Goal: Task Accomplishment & Management: Use online tool/utility

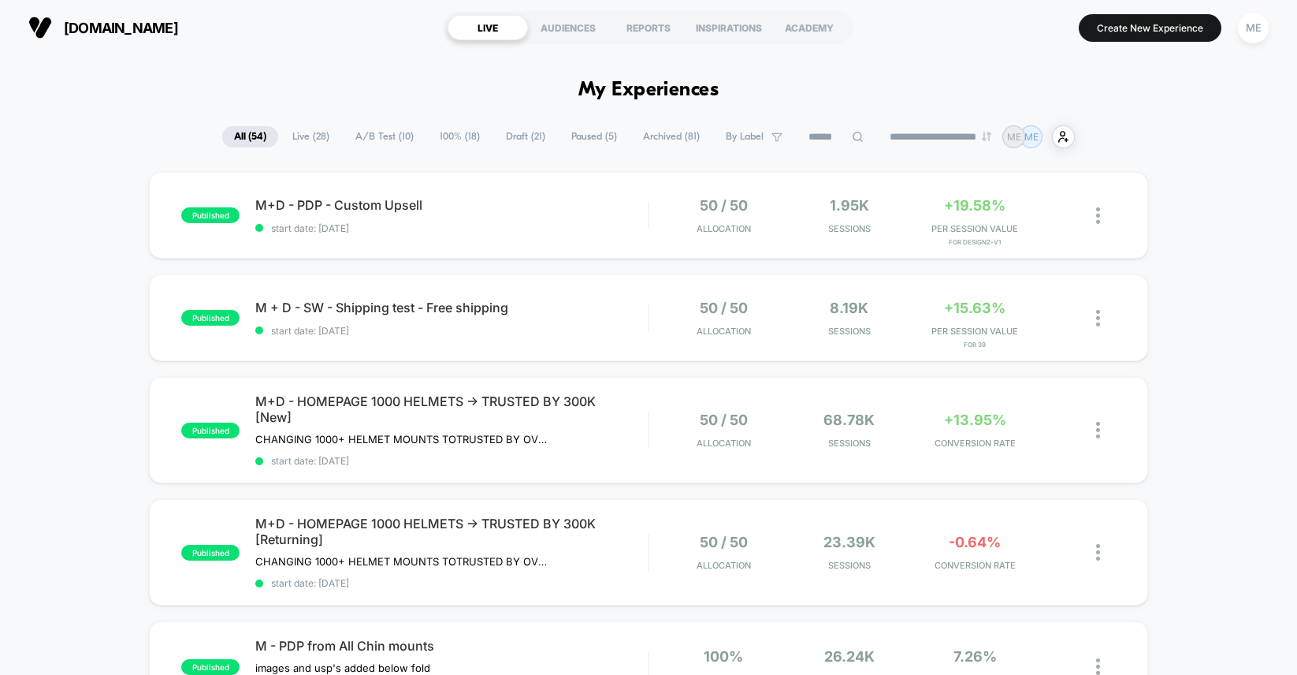
click at [510, 132] on span "Draft ( 21 )" at bounding box center [525, 136] width 63 height 21
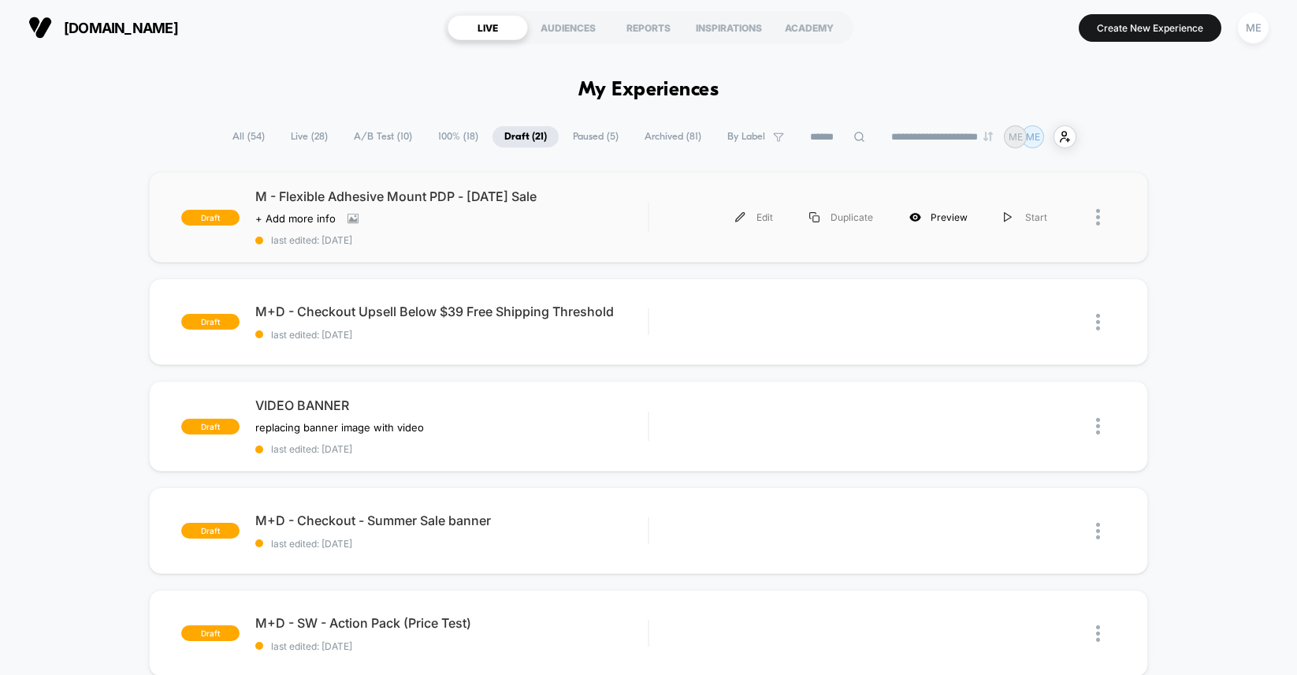
click at [935, 220] on div "Preview" at bounding box center [938, 216] width 95 height 35
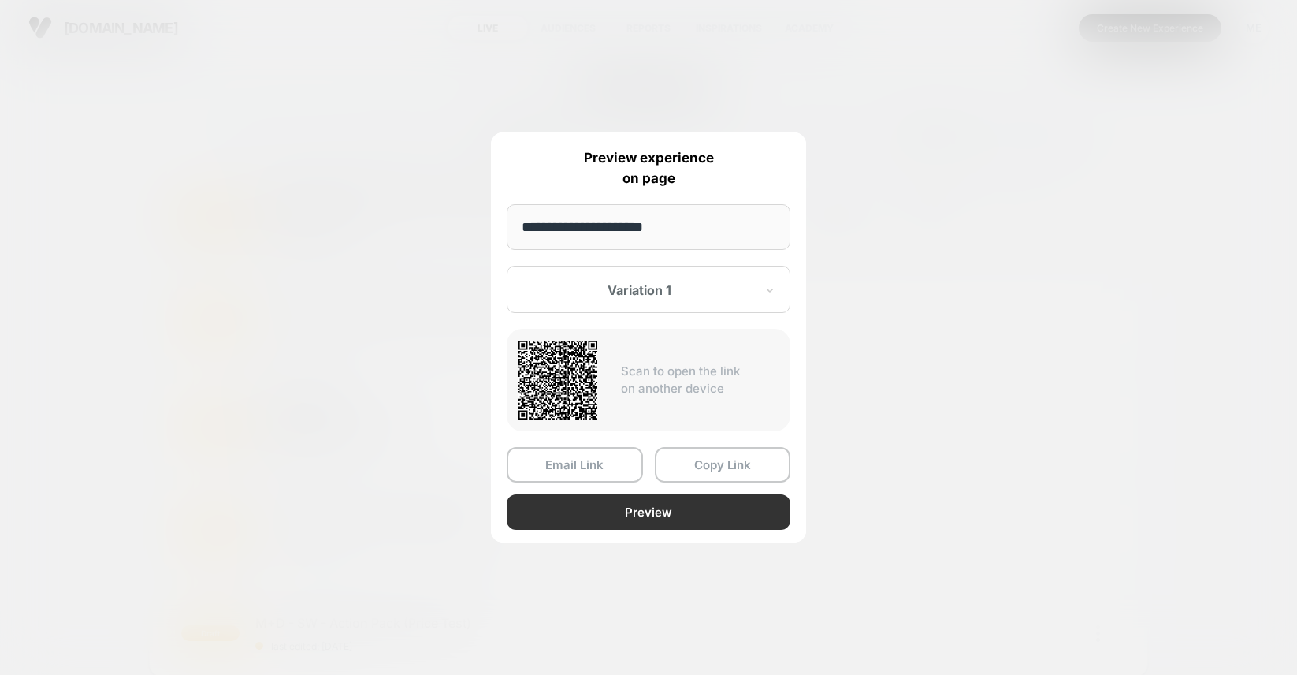
click at [649, 513] on button "Preview" at bounding box center [649, 511] width 284 height 35
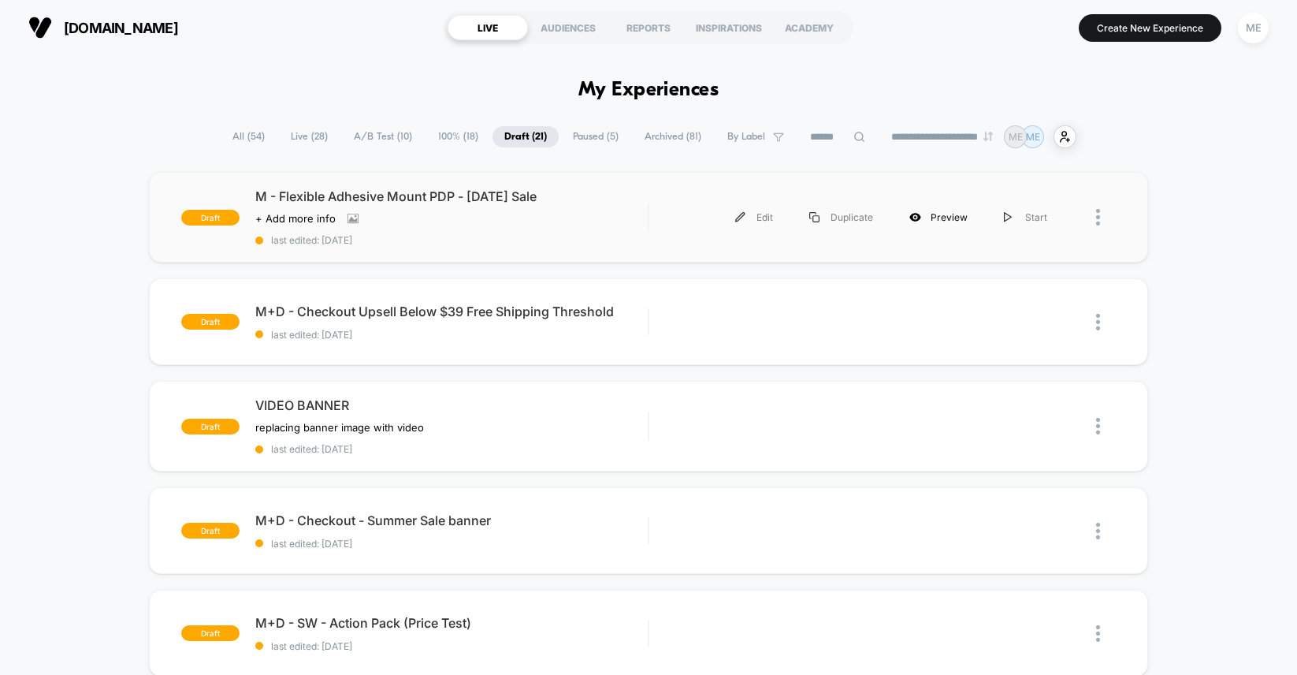
click at [946, 210] on div "Preview" at bounding box center [938, 216] width 95 height 35
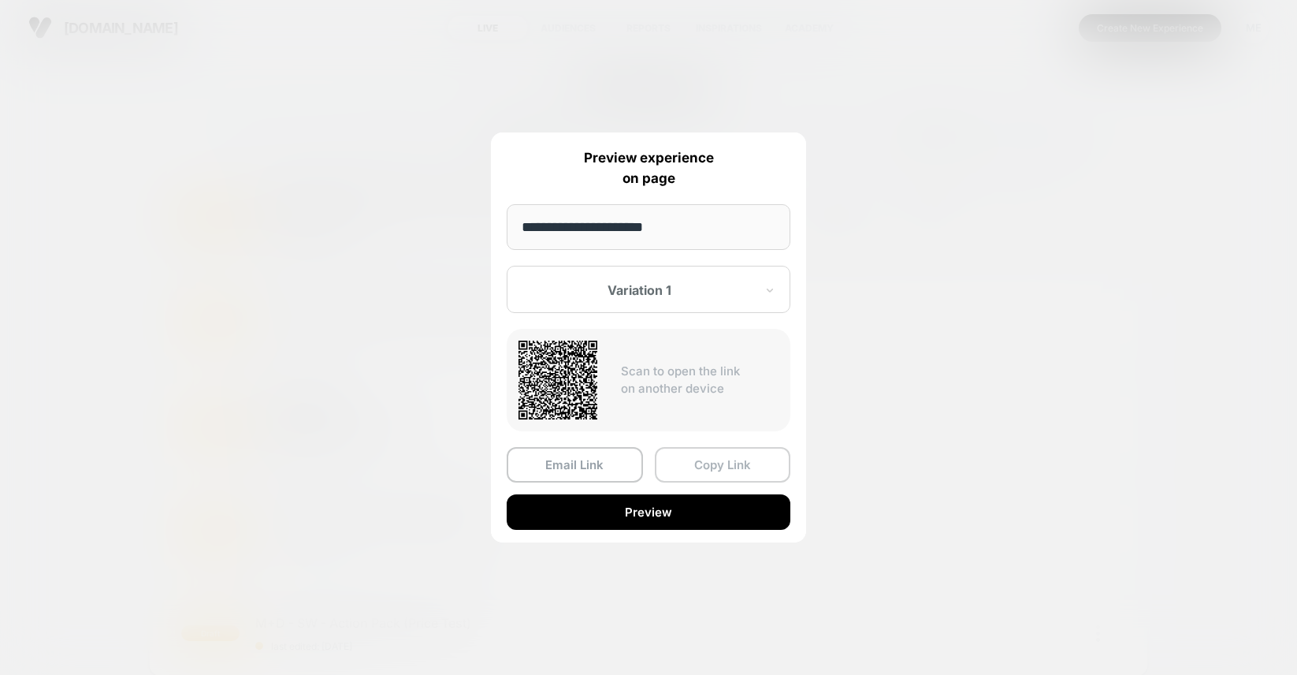
click at [708, 463] on button "Copy Link" at bounding box center [723, 464] width 136 height 35
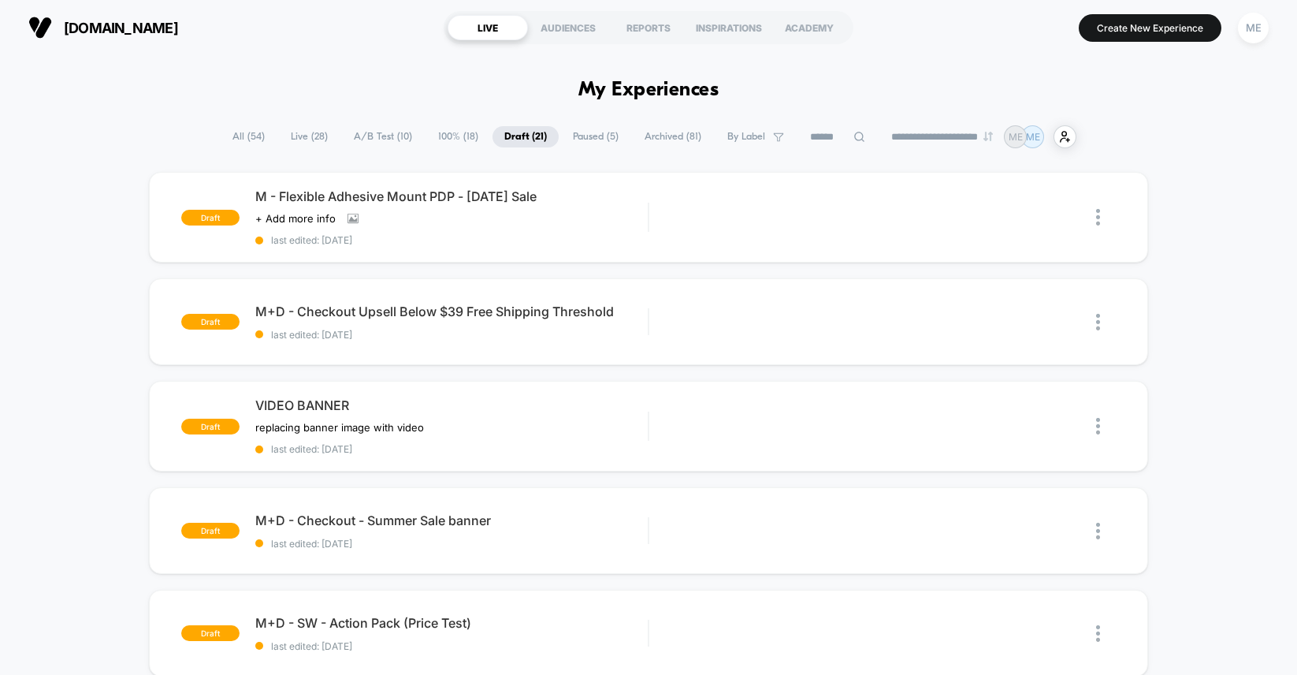
click at [364, 132] on span "A/B Test ( 10 )" at bounding box center [383, 136] width 82 height 21
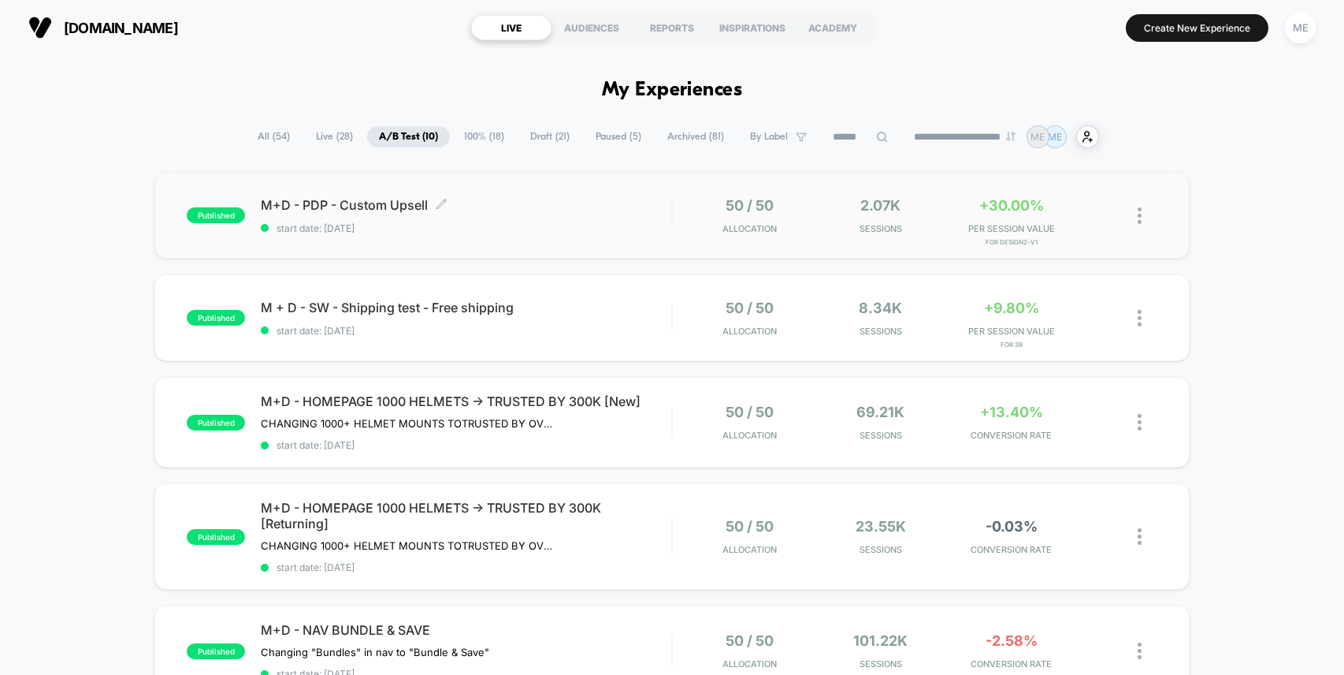
click at [617, 214] on div "M+D - PDP - Custom Upsell Click to edit experience details Click to edit experi…" at bounding box center [466, 215] width 411 height 37
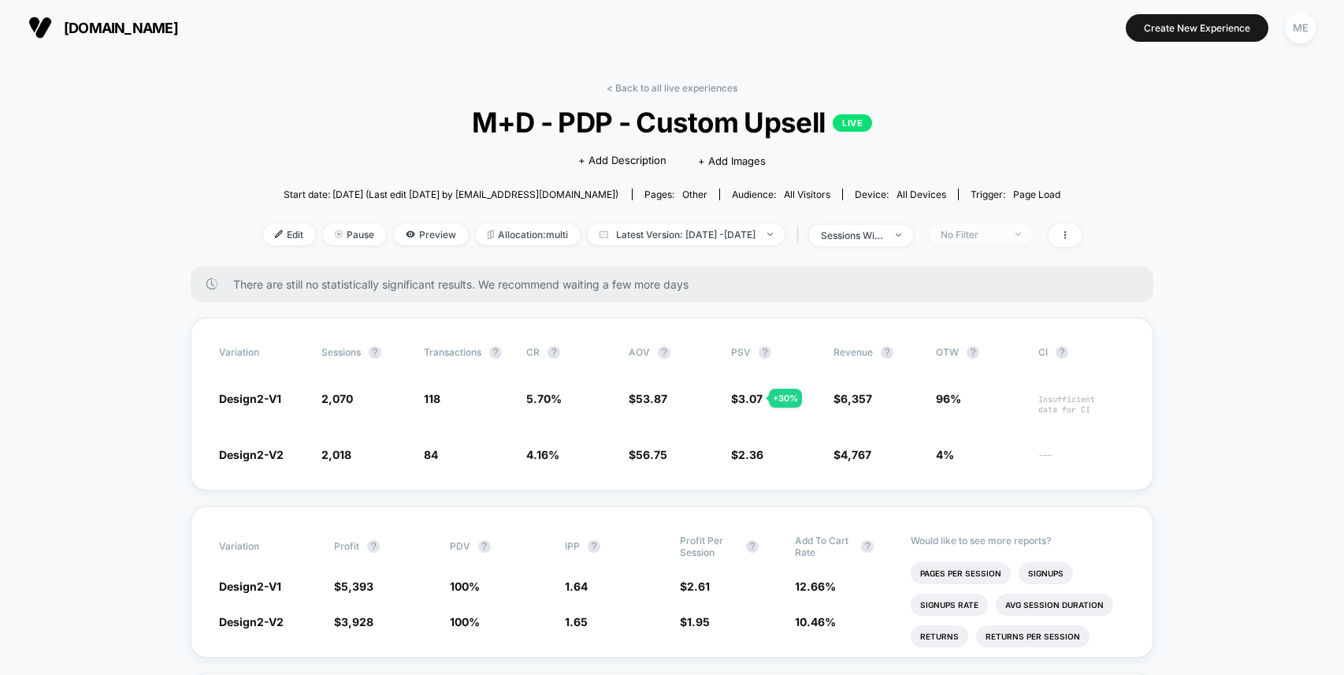
click at [987, 231] on div "No Filter" at bounding box center [972, 235] width 63 height 12
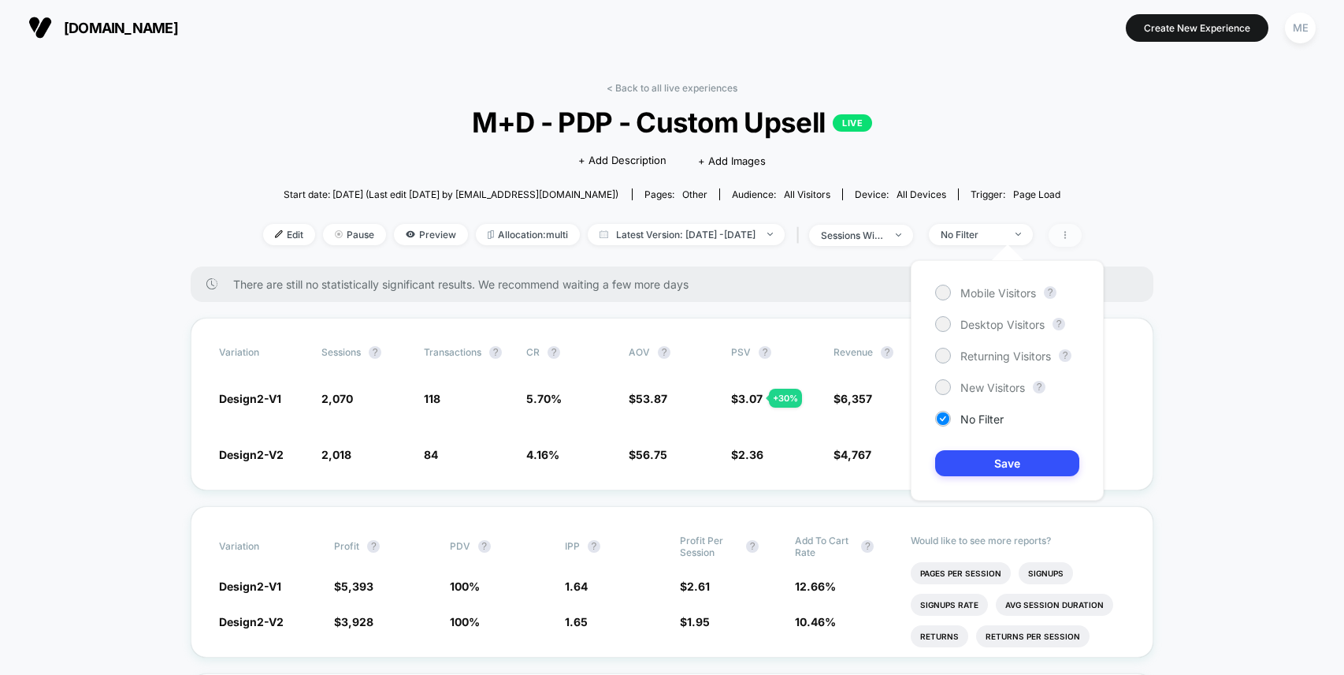
click at [1082, 240] on span at bounding box center [1065, 235] width 33 height 23
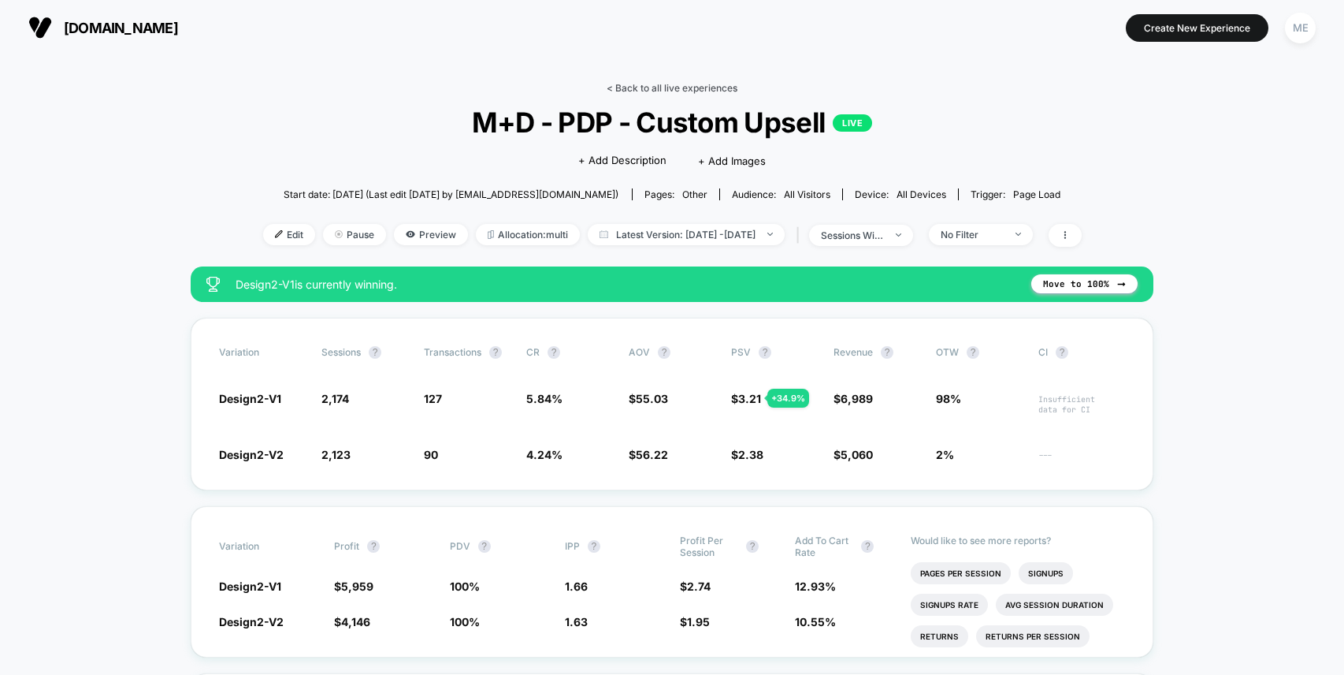
click at [654, 84] on link "< Back to all live experiences" at bounding box center [672, 88] width 131 height 12
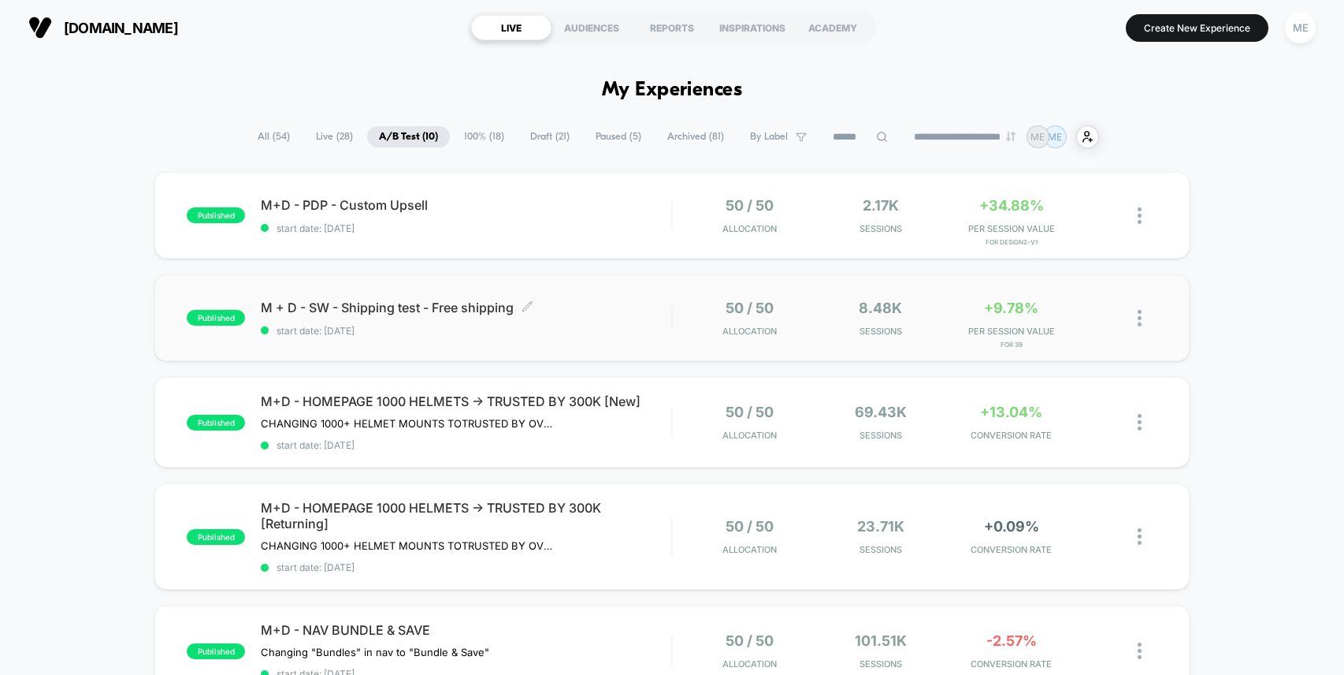
click at [633, 318] on div "M + D - SW - Shipping test - Free shipping Click to edit experience details Cli…" at bounding box center [466, 317] width 411 height 37
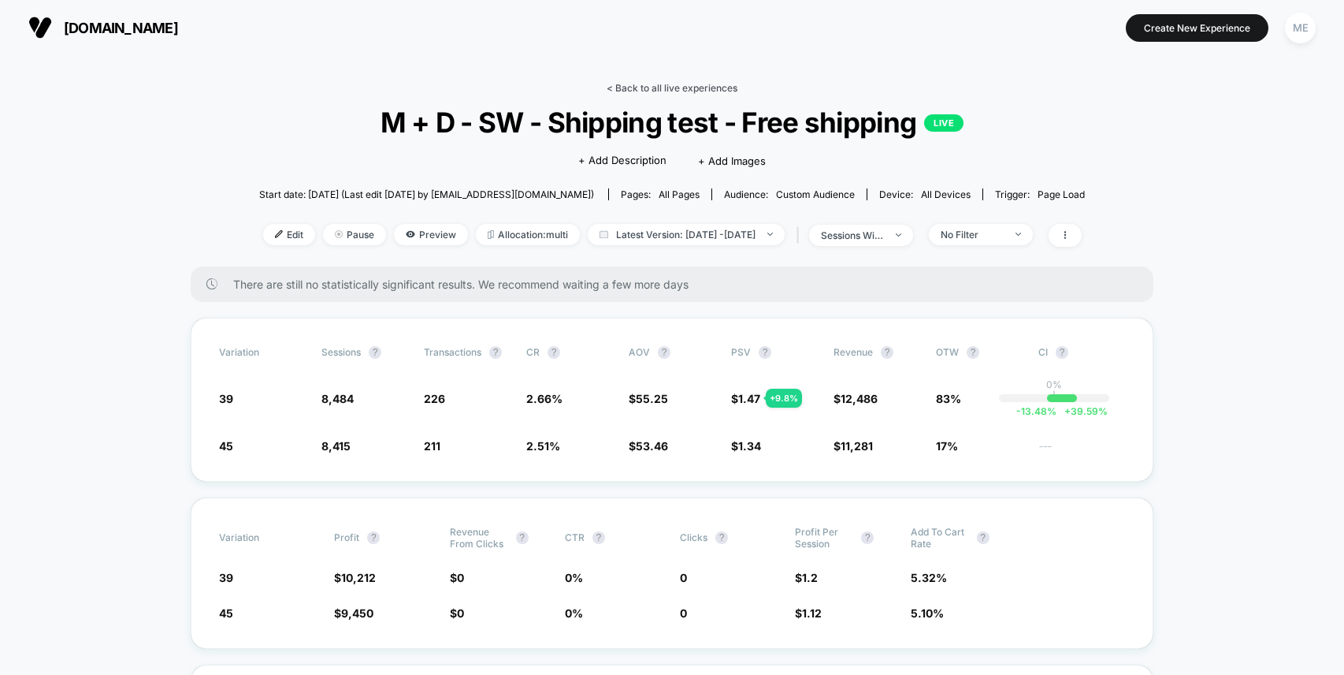
click at [650, 84] on link "< Back to all live experiences" at bounding box center [672, 88] width 131 height 12
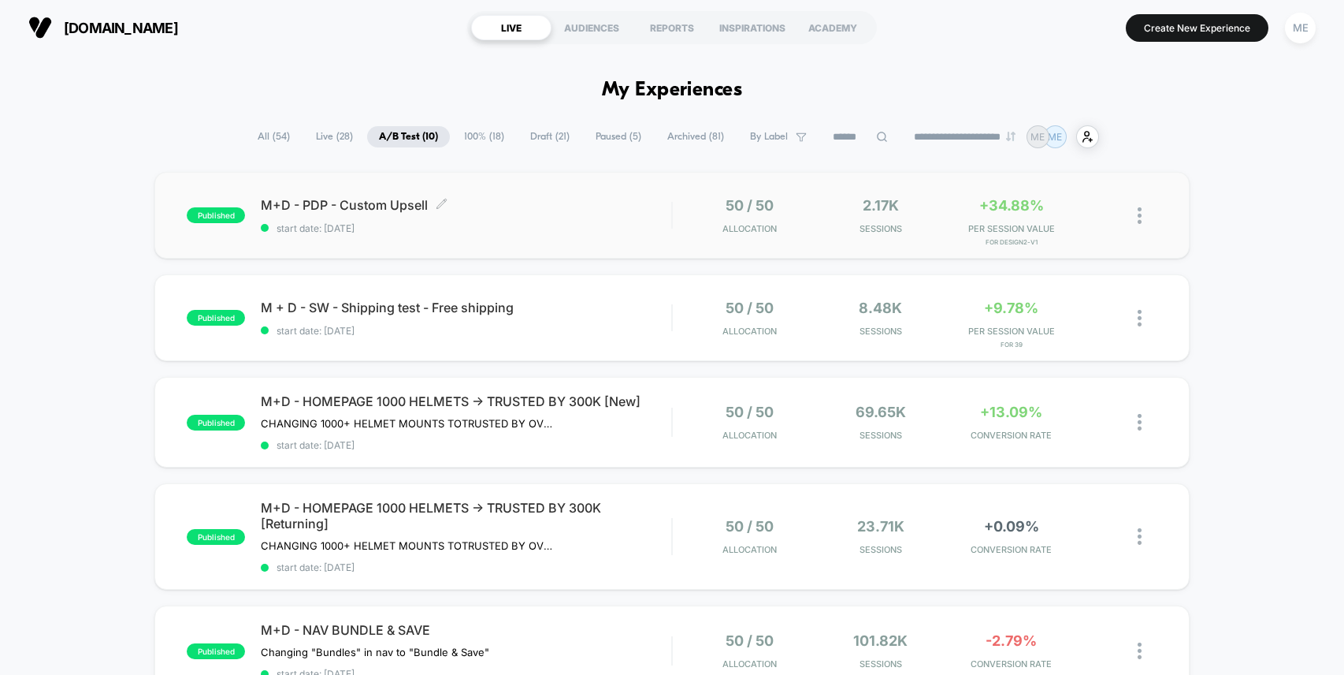
click at [534, 222] on span "start date: [DATE]" at bounding box center [466, 228] width 411 height 12
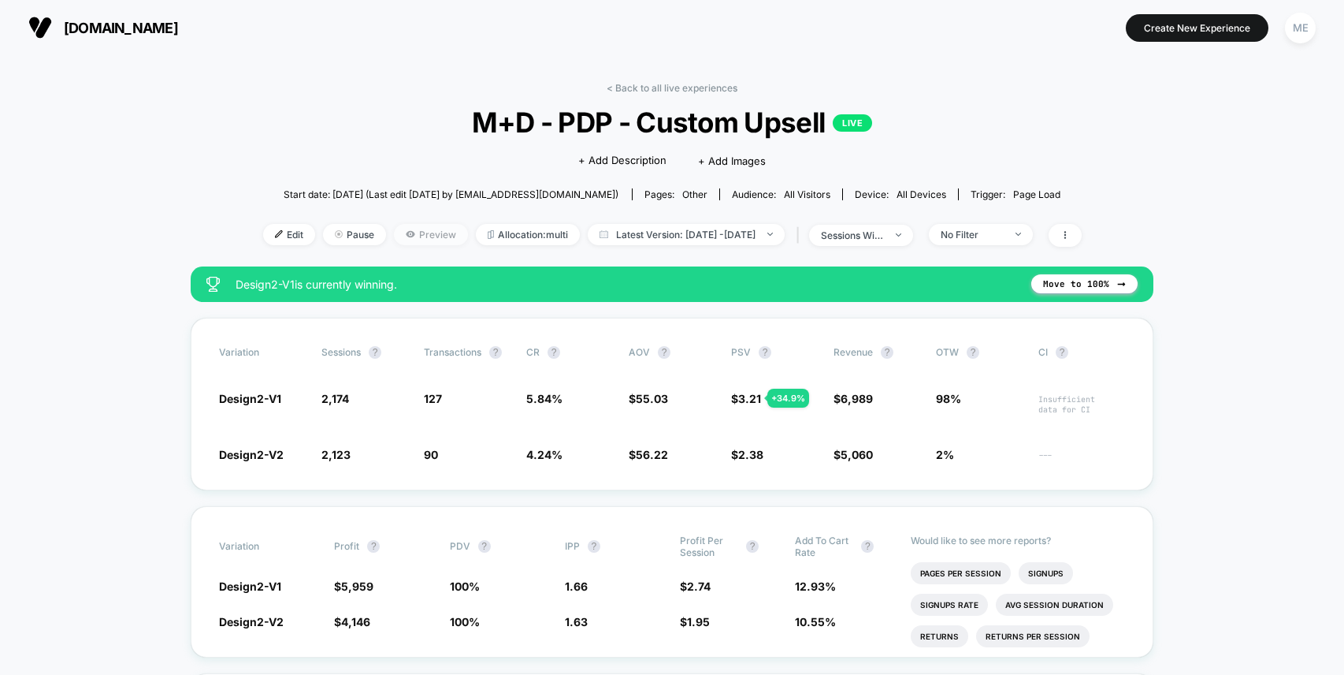
click at [394, 235] on span "Preview" at bounding box center [431, 234] width 74 height 21
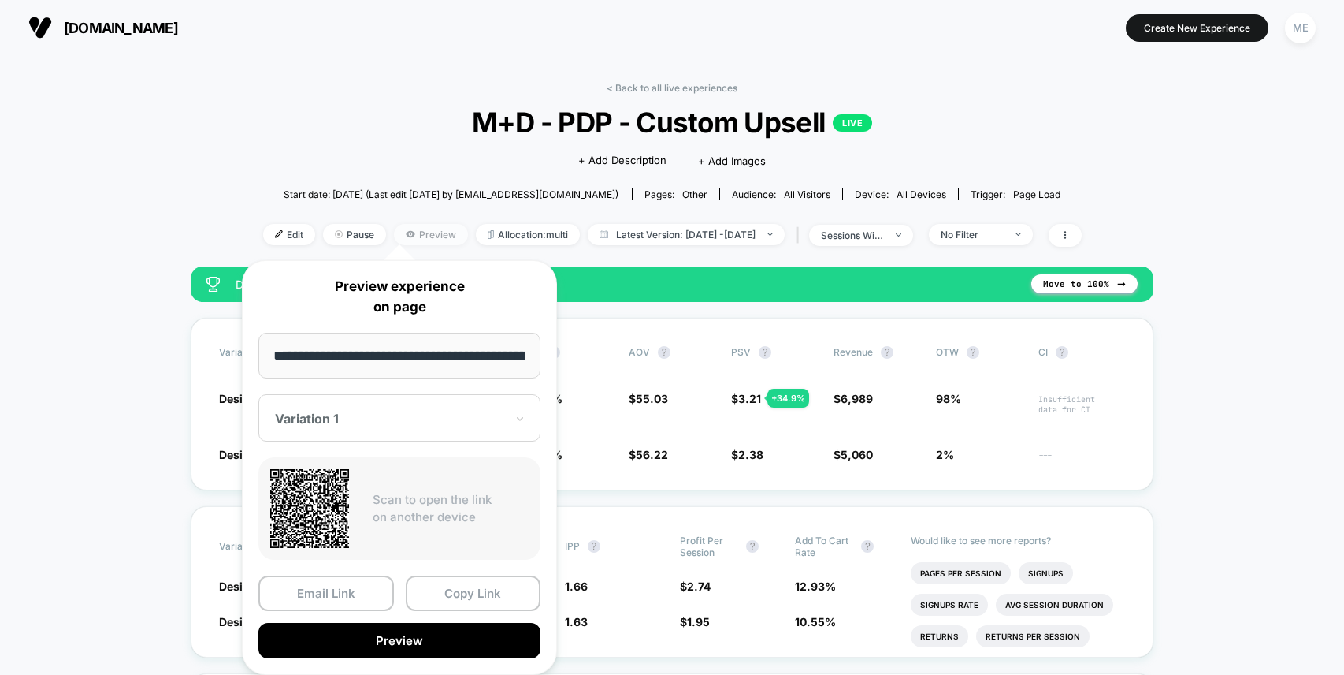
scroll to position [0, 248]
click at [394, 418] on div at bounding box center [390, 419] width 230 height 16
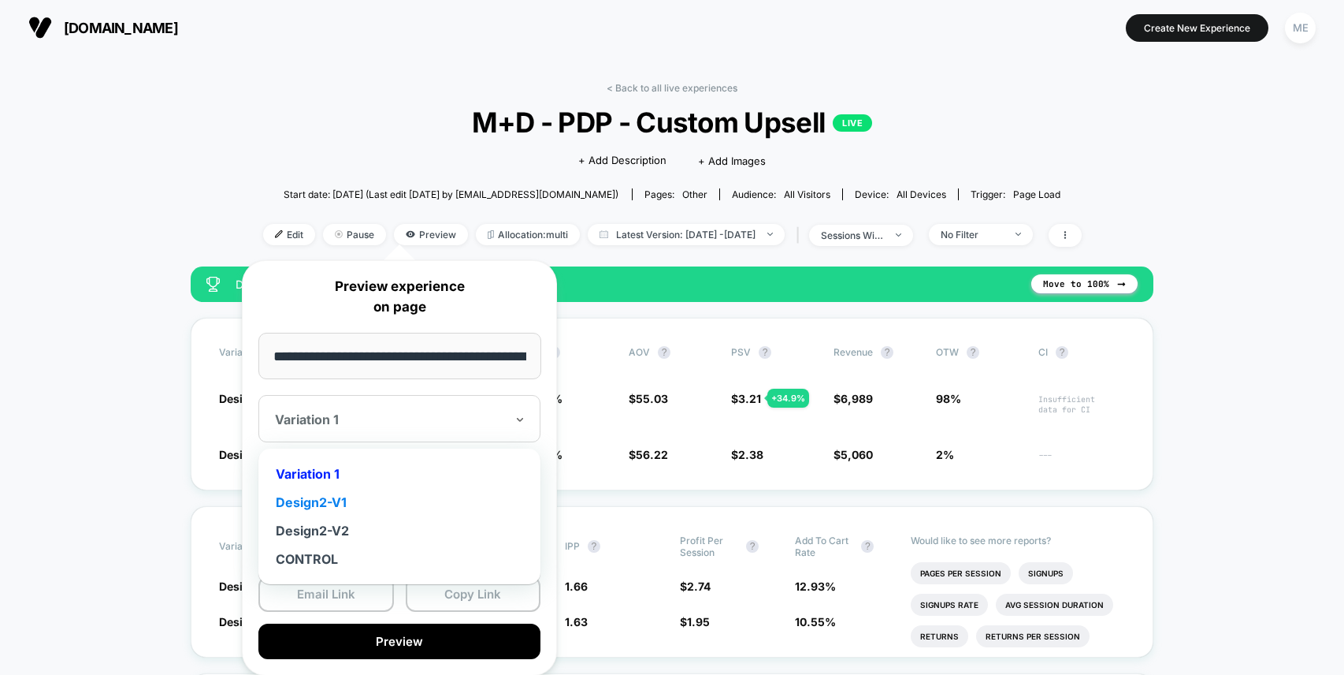
click at [346, 501] on div "Design2-V1" at bounding box center [399, 502] width 266 height 28
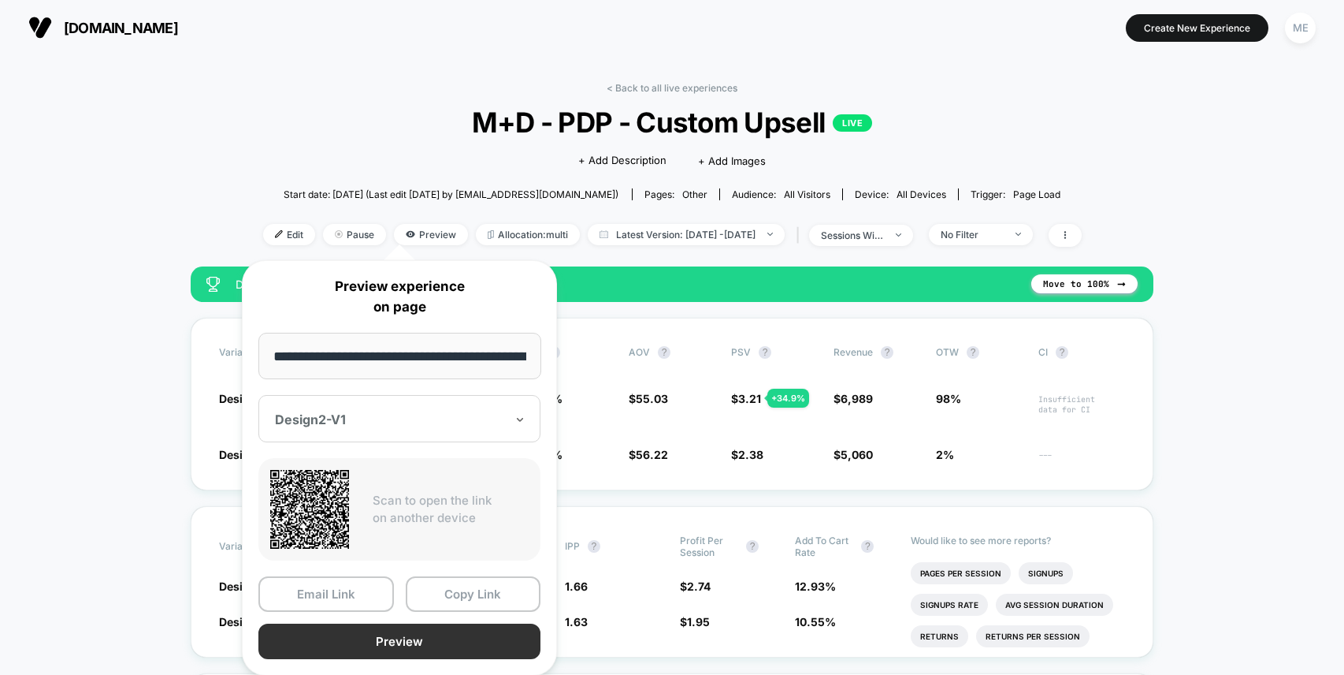
click at [407, 643] on button "Preview" at bounding box center [399, 640] width 282 height 35
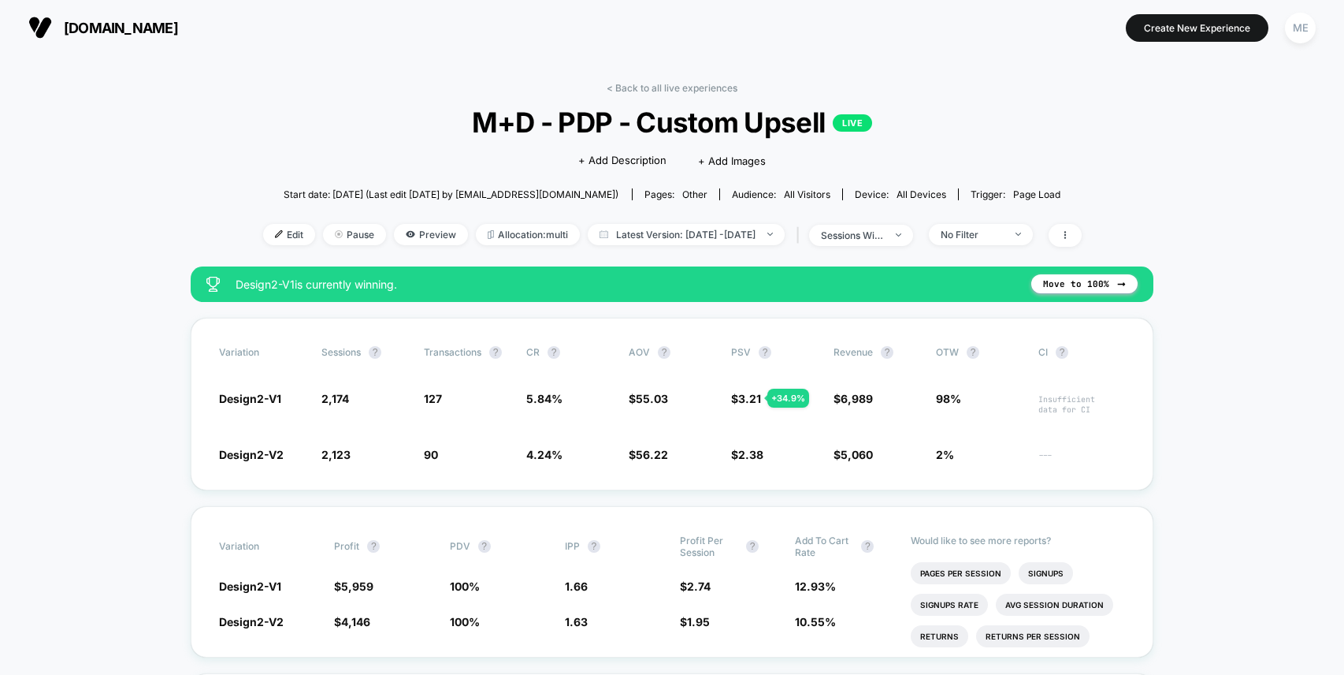
click at [661, 92] on link "< Back to all live experiences" at bounding box center [672, 88] width 131 height 12
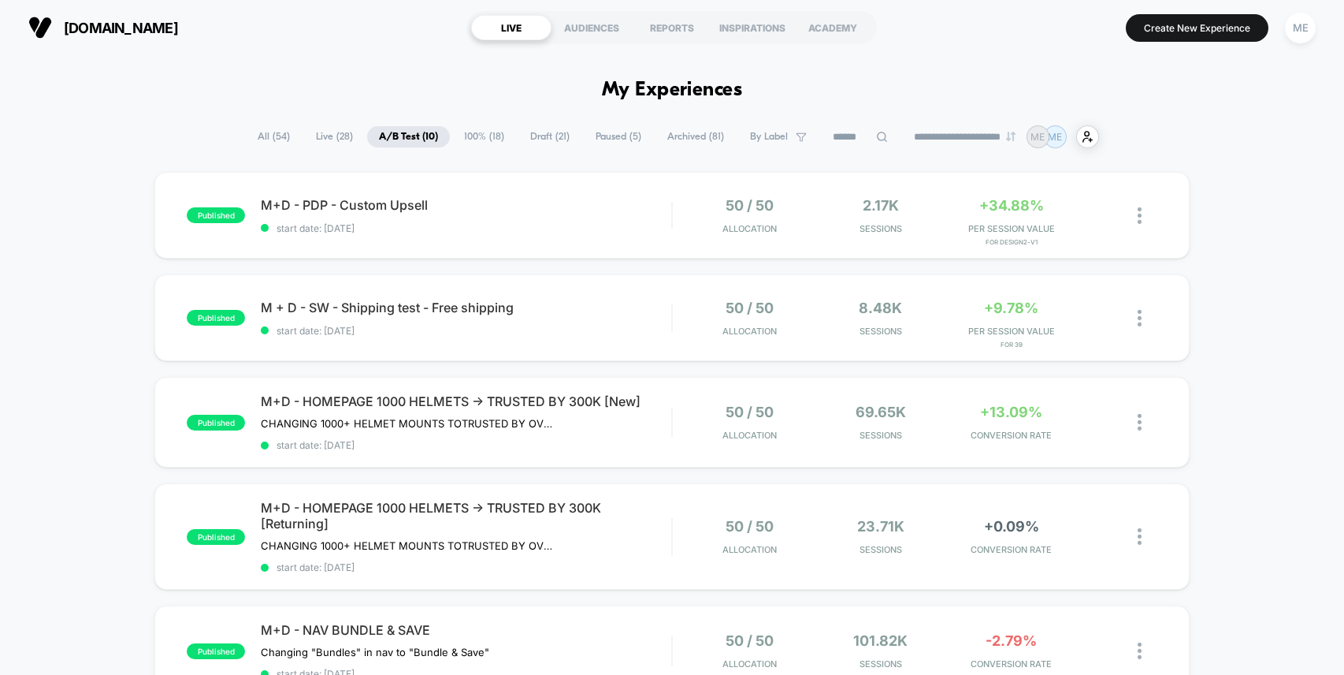
click at [539, 134] on span "Draft ( 21 )" at bounding box center [550, 136] width 63 height 21
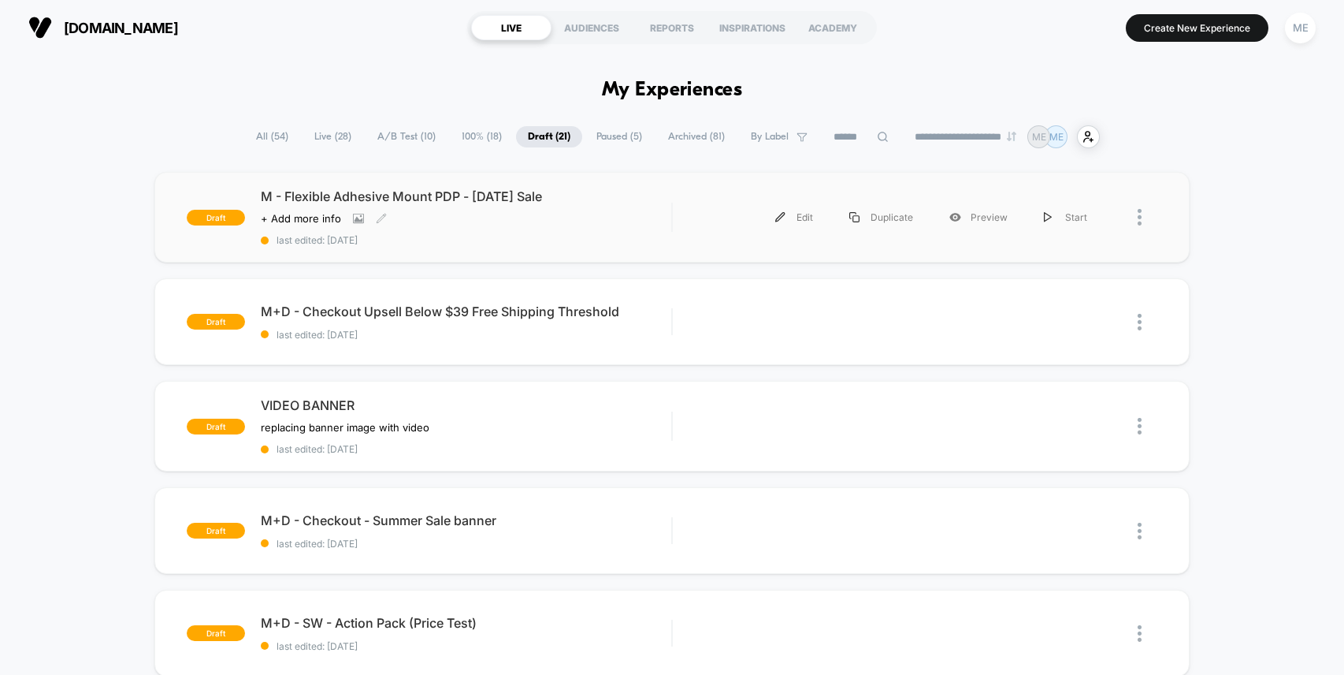
click at [620, 227] on div "M - Flexible Adhesive Mount PDP - Labor Day Sale Click to view images Click to …" at bounding box center [466, 217] width 411 height 58
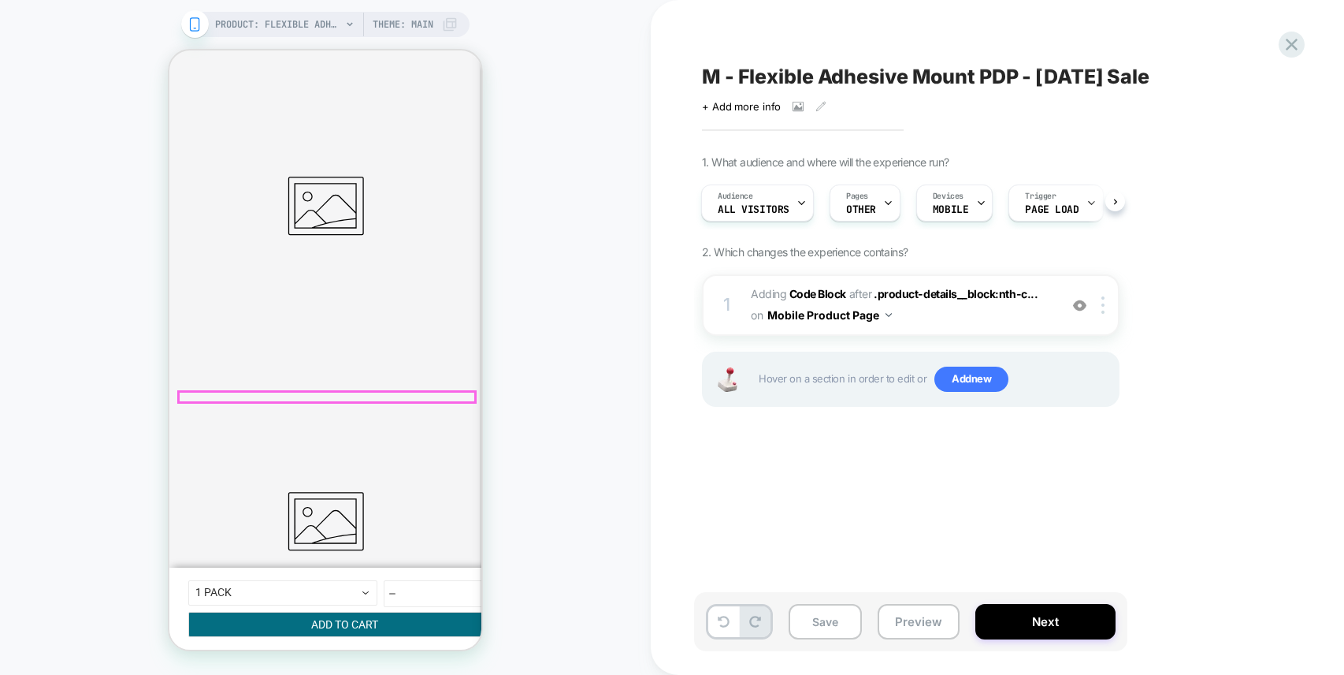
scroll to position [385, 0]
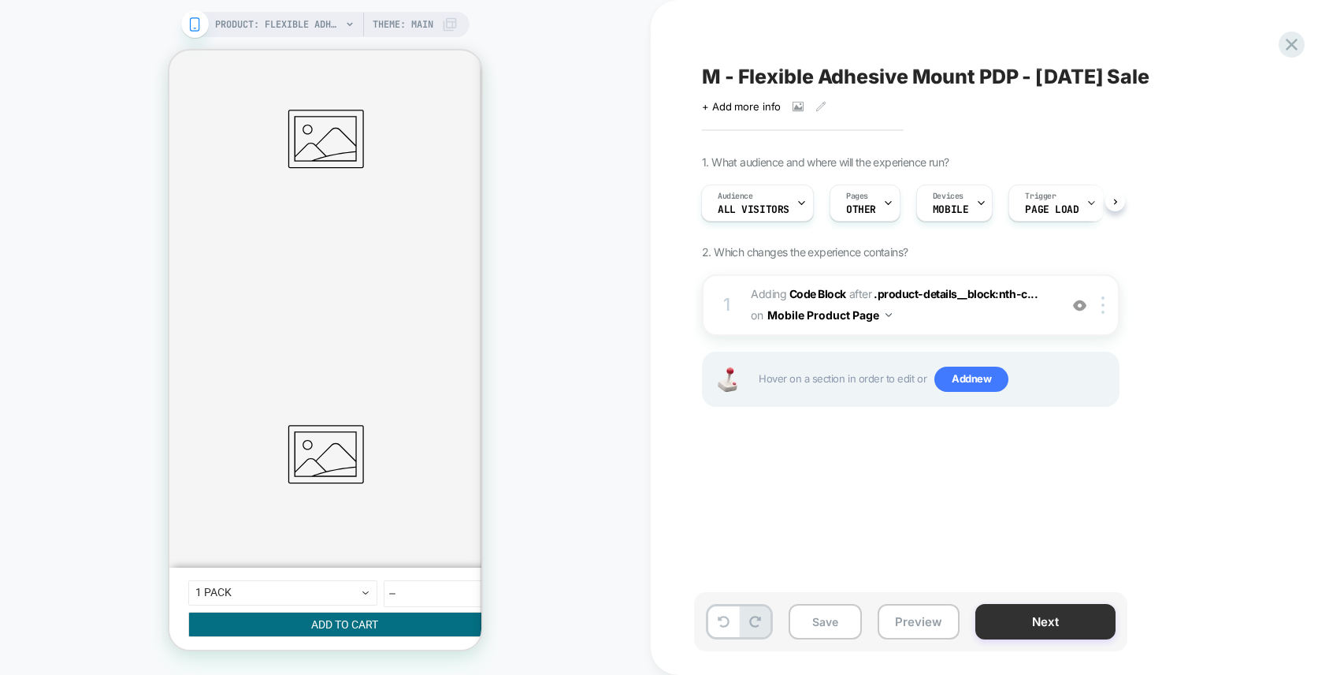
click at [1050, 625] on button "Next" at bounding box center [1046, 621] width 140 height 35
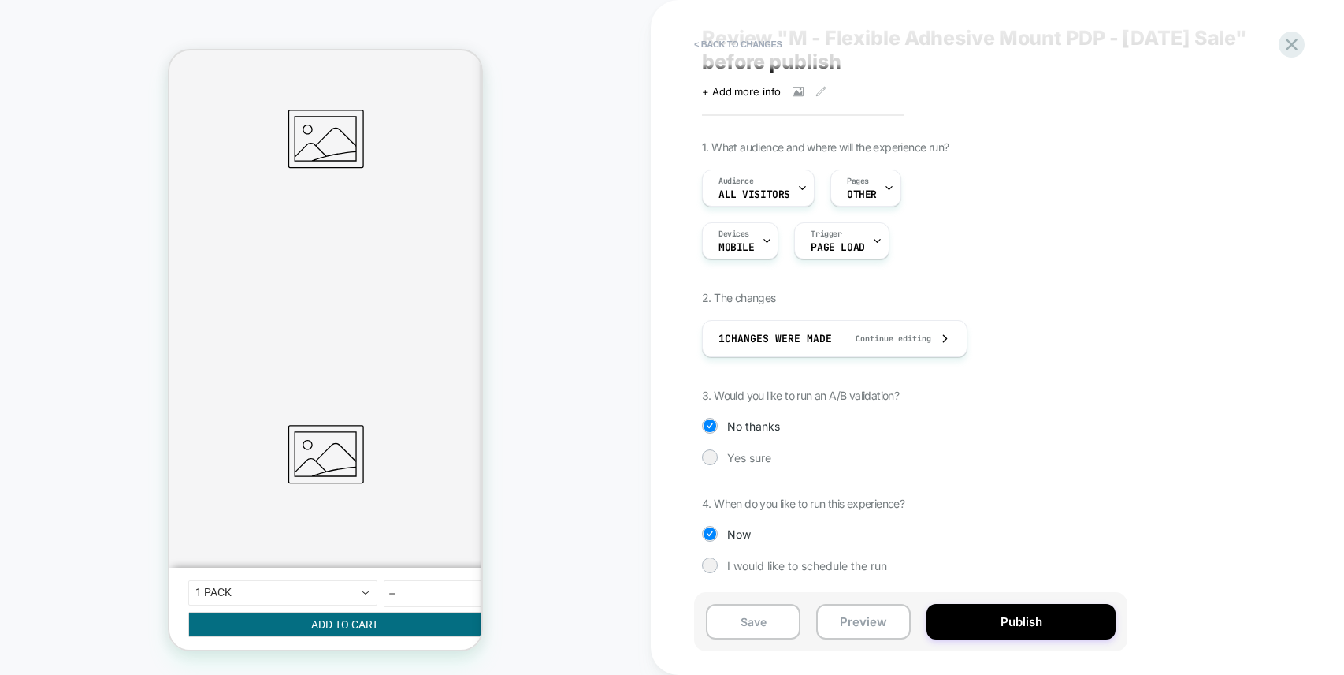
scroll to position [37, 0]
click at [753, 456] on span "Yes sure" at bounding box center [749, 458] width 44 height 13
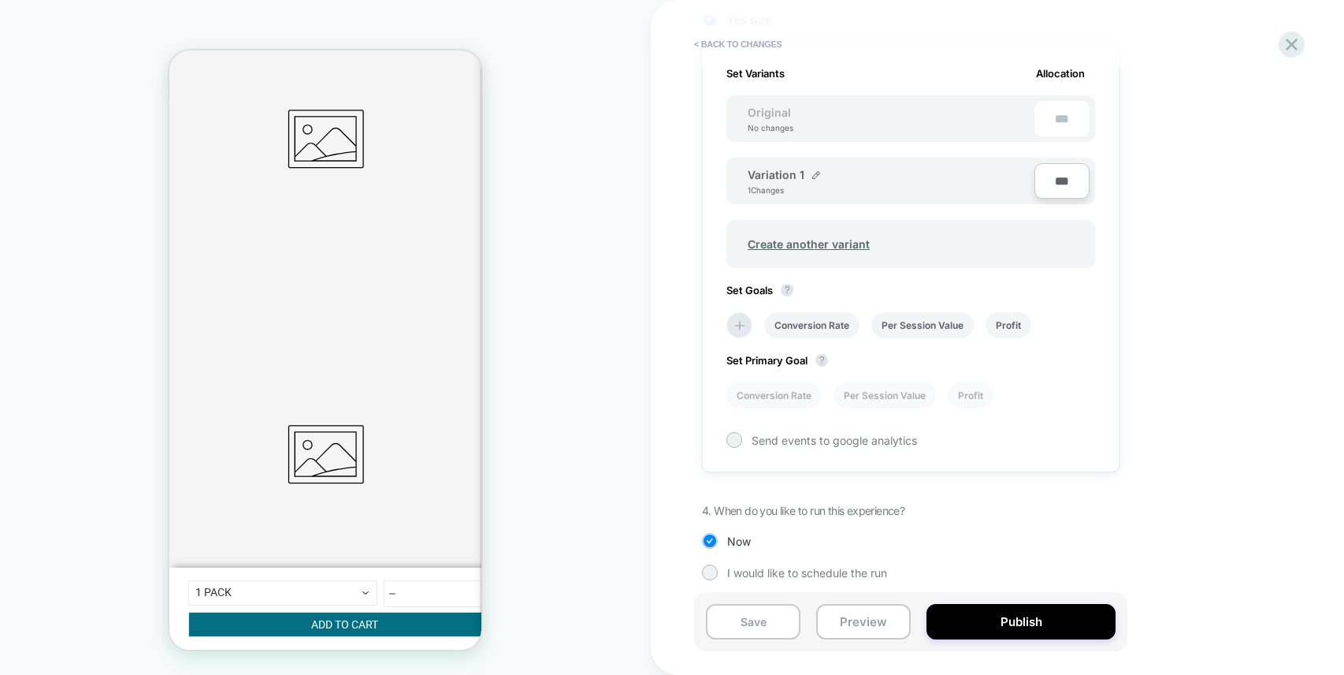
scroll to position [485, 0]
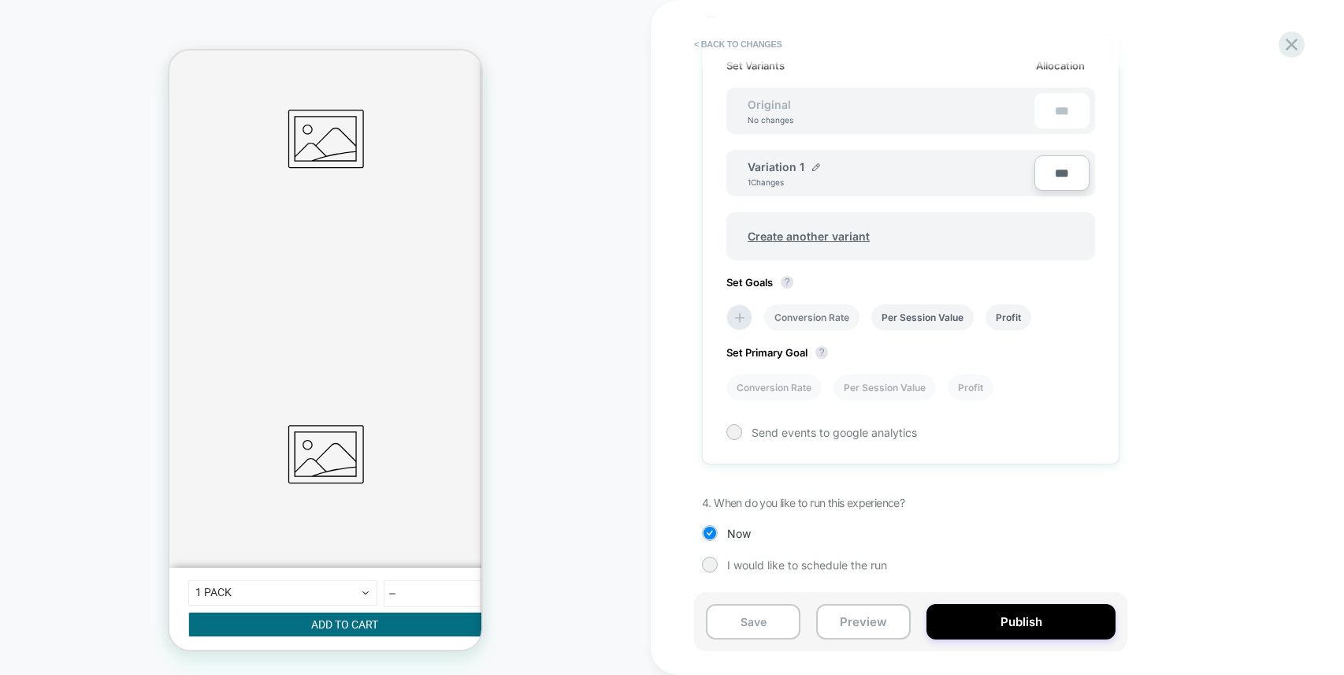
click at [820, 318] on li "Conversion Rate" at bounding box center [811, 317] width 95 height 26
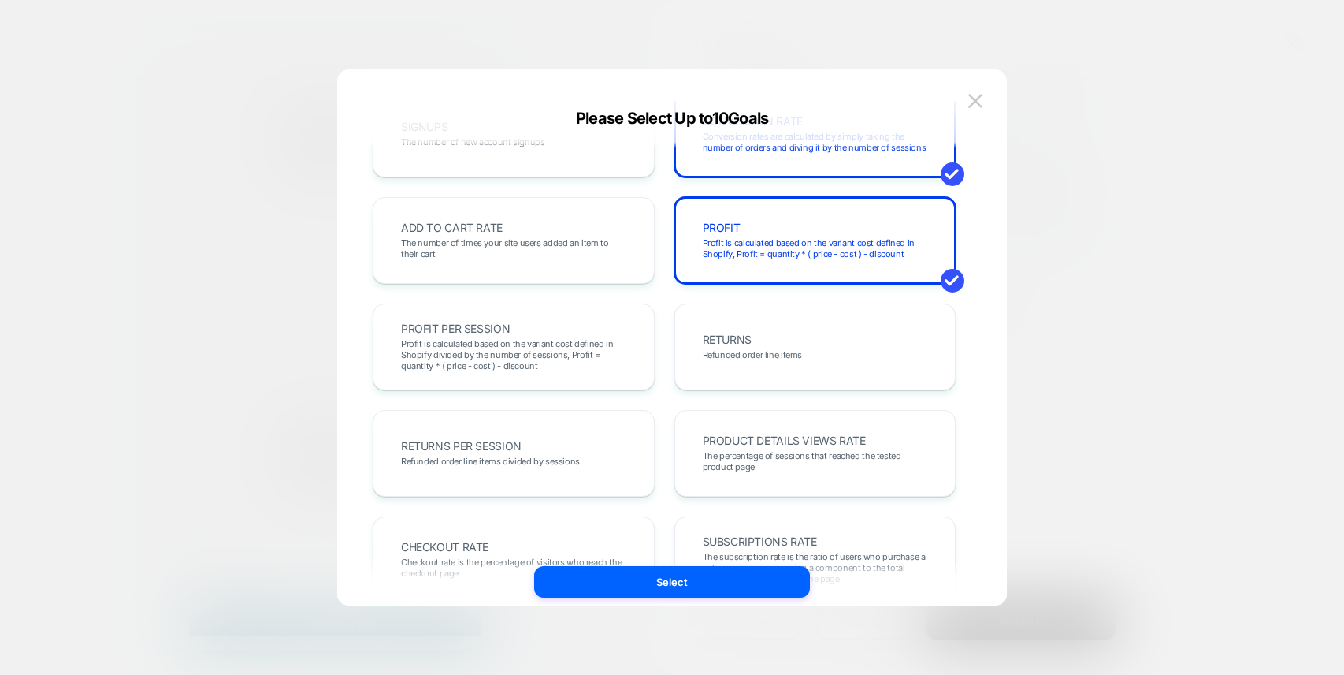
scroll to position [279, 0]
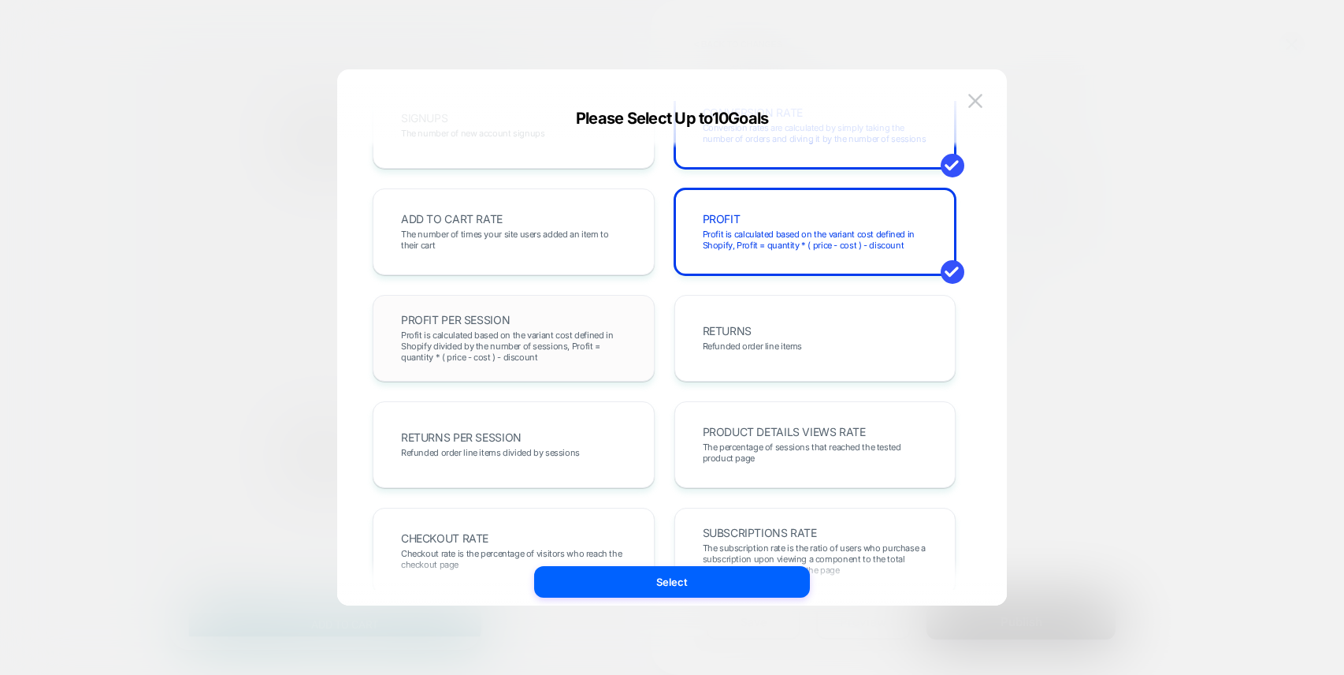
click at [511, 340] on span "Profit is calculated based on the variant cost defined in Shopify divided by th…" at bounding box center [513, 345] width 225 height 33
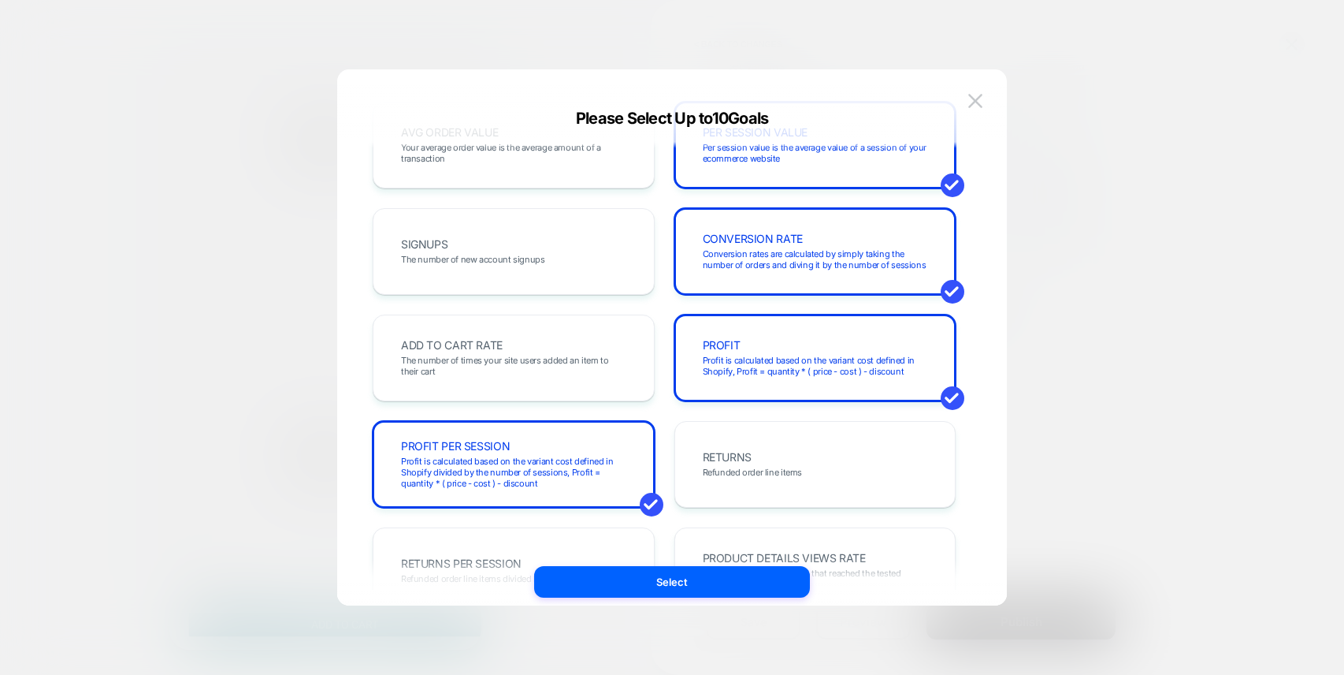
scroll to position [122, 0]
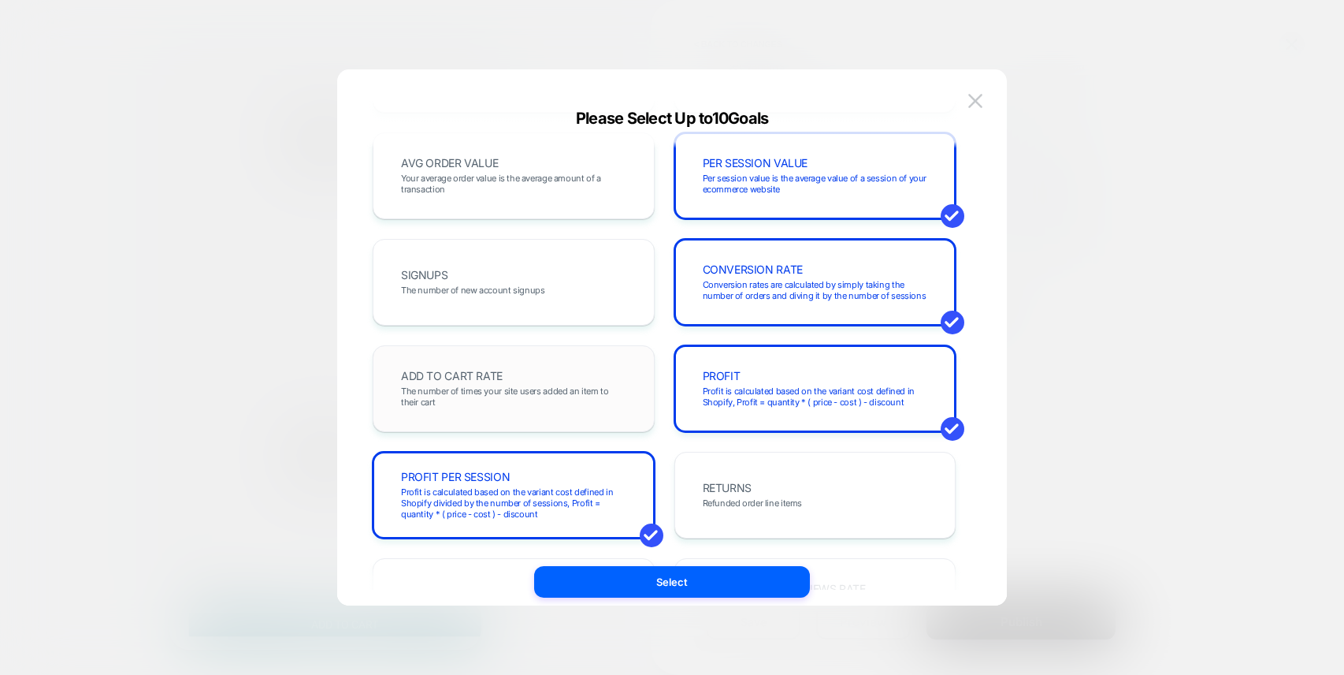
click at [626, 364] on div "ADD TO CART RATE The number of times your site users added an item to their cart" at bounding box center [513, 389] width 249 height 54
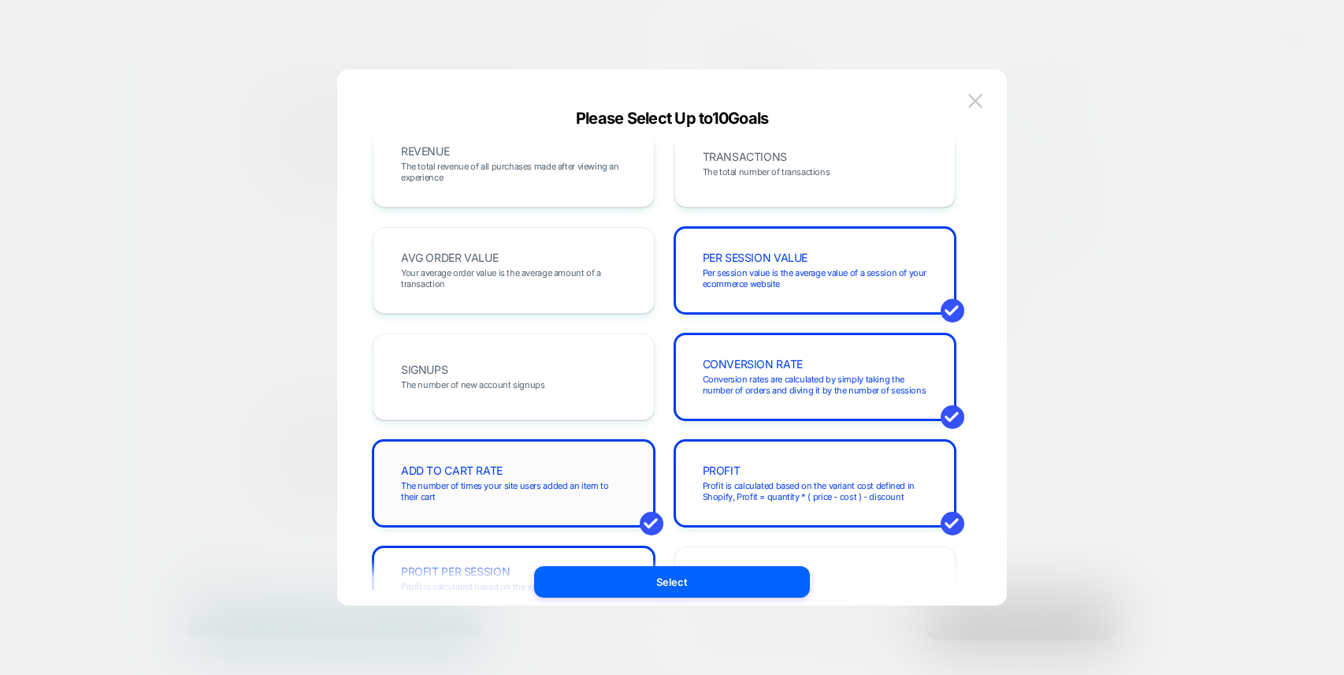
scroll to position [0, 0]
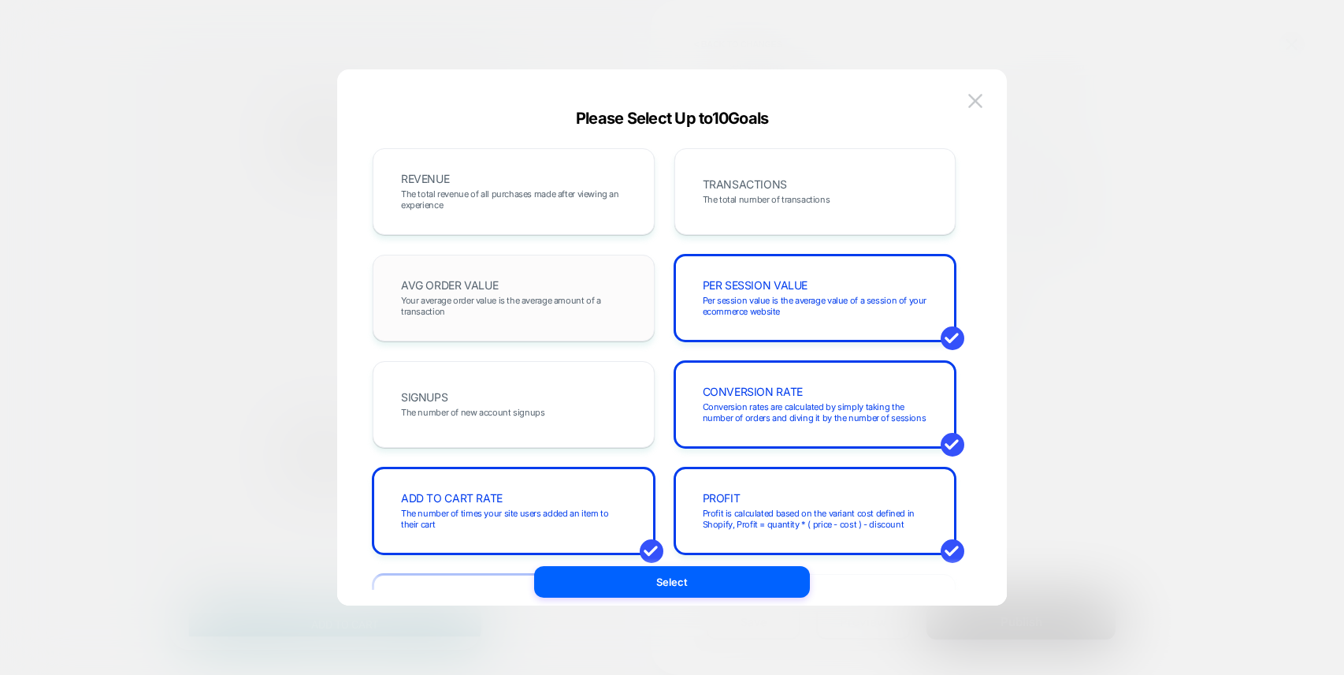
click at [587, 296] on span "Your average order value is the average amount of a transaction" at bounding box center [513, 306] width 225 height 22
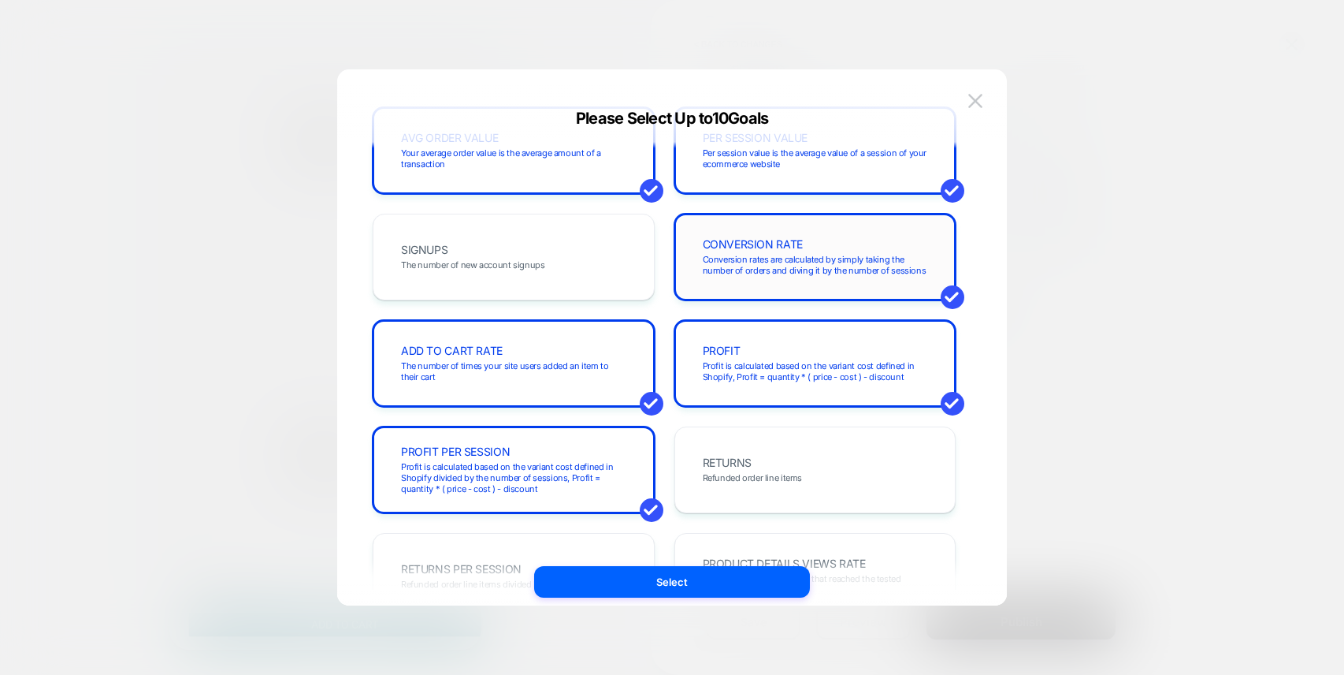
scroll to position [263, 0]
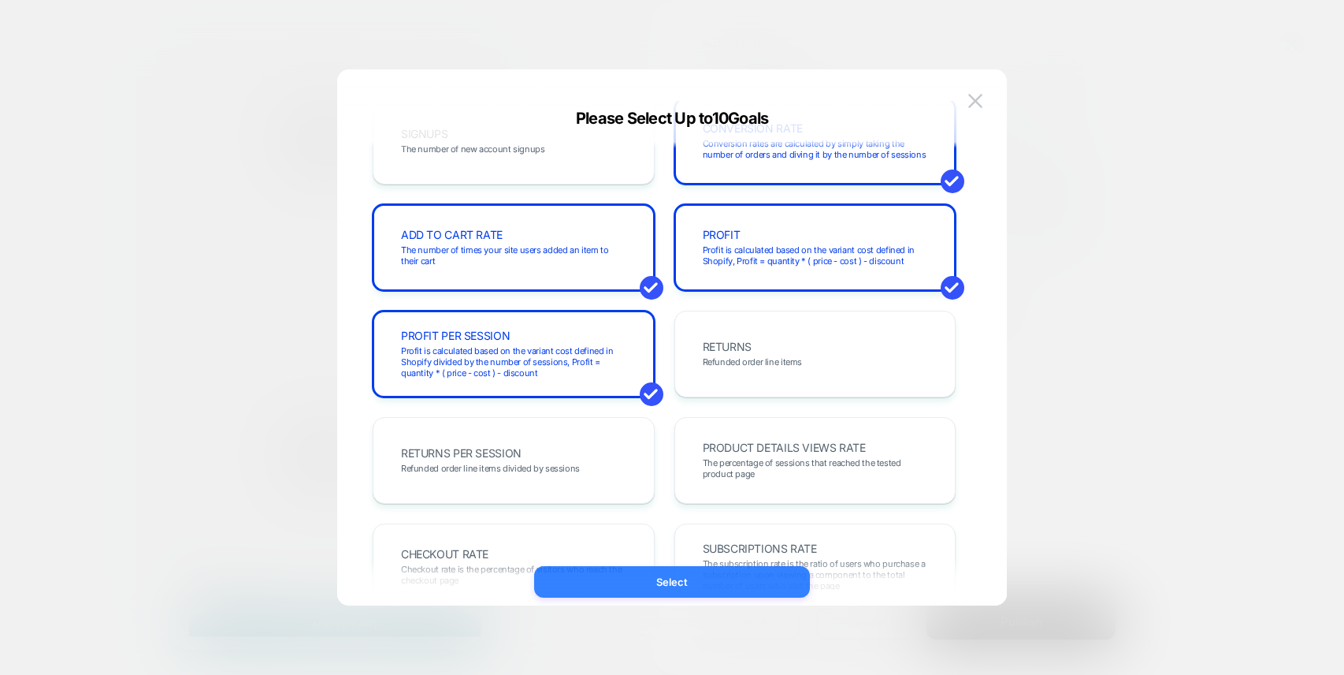
click at [684, 581] on button "Select" at bounding box center [672, 582] width 276 height 32
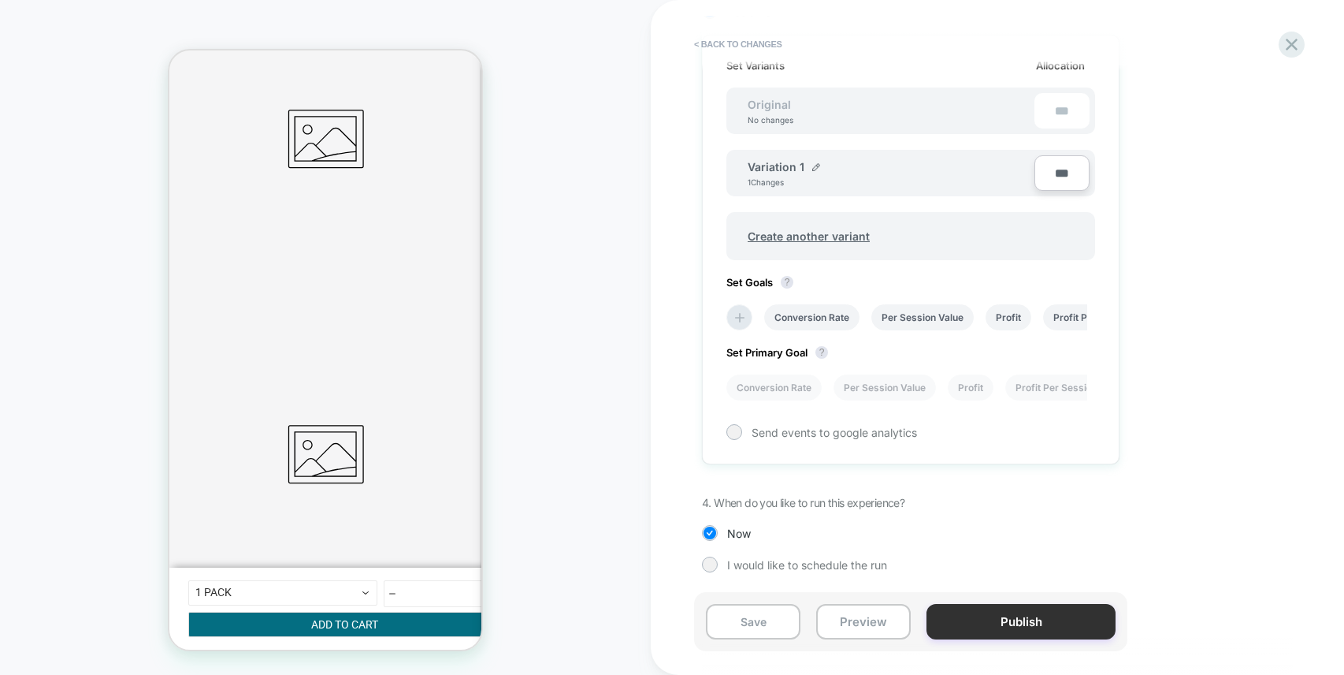
click at [1013, 617] on button "Publish" at bounding box center [1021, 621] width 189 height 35
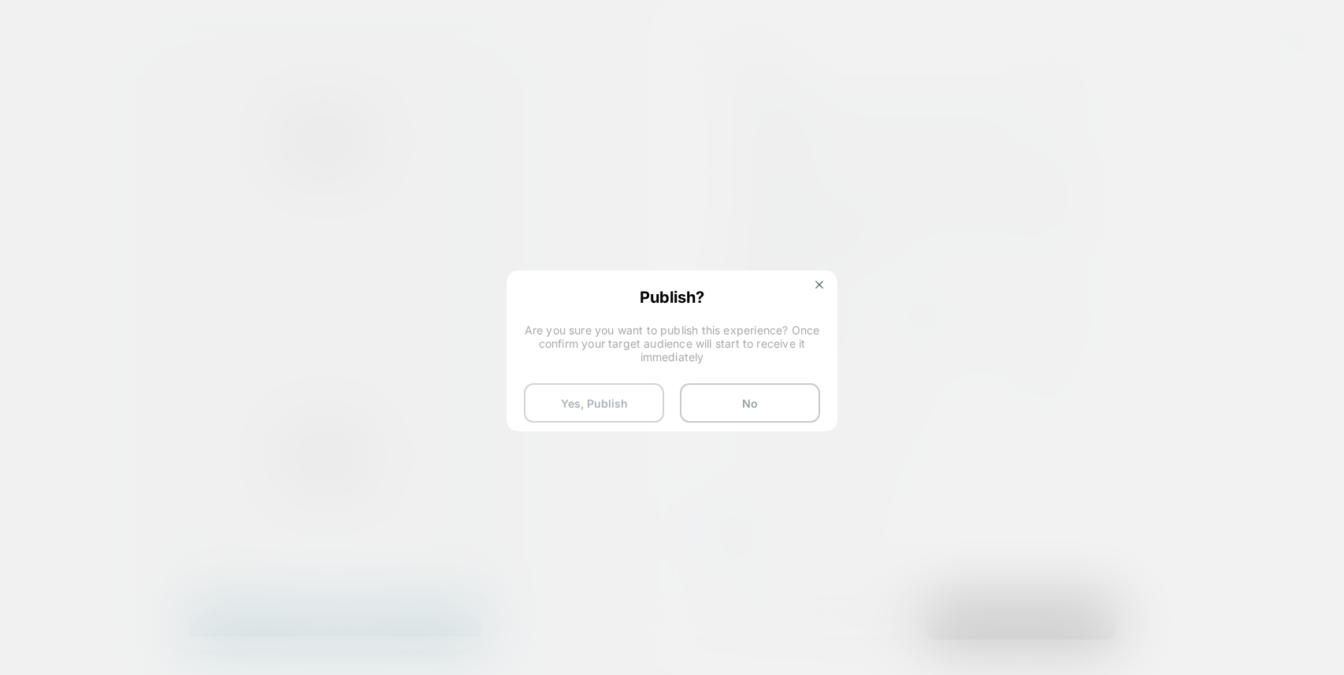
click at [624, 404] on button "Yes, Publish" at bounding box center [594, 402] width 140 height 39
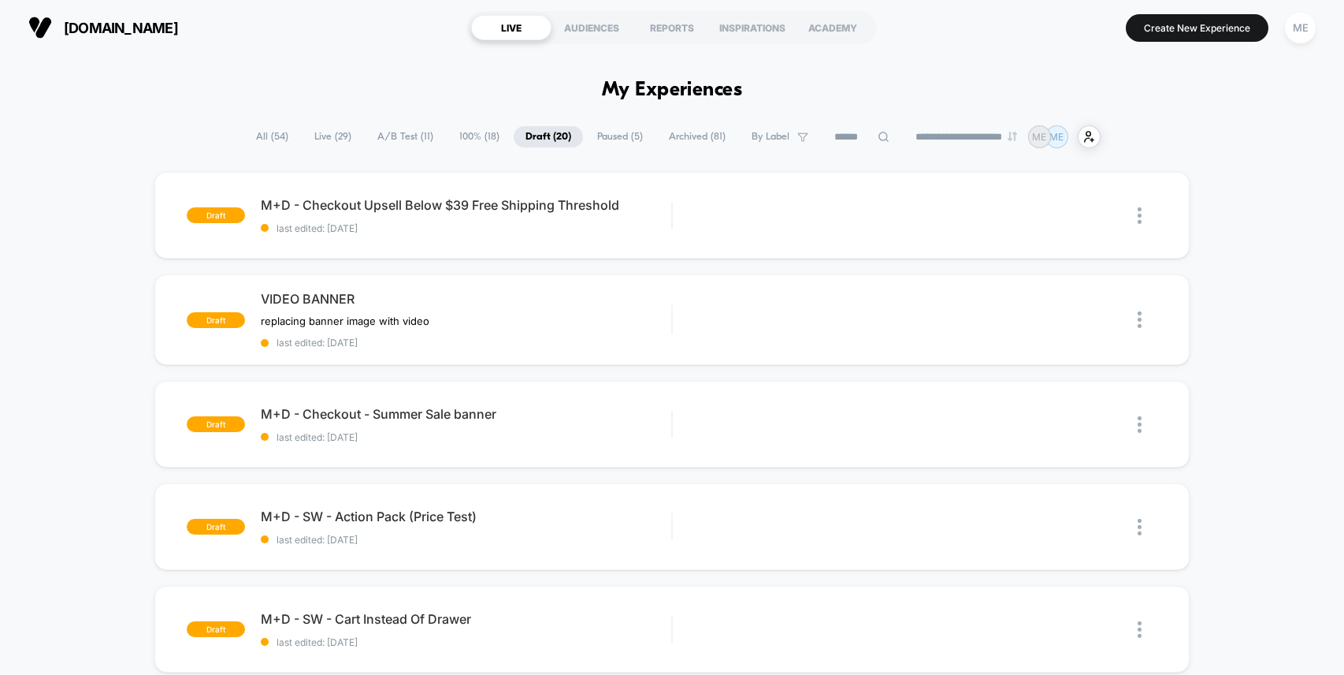
click at [386, 134] on span "A/B Test ( 11 )" at bounding box center [406, 136] width 80 height 21
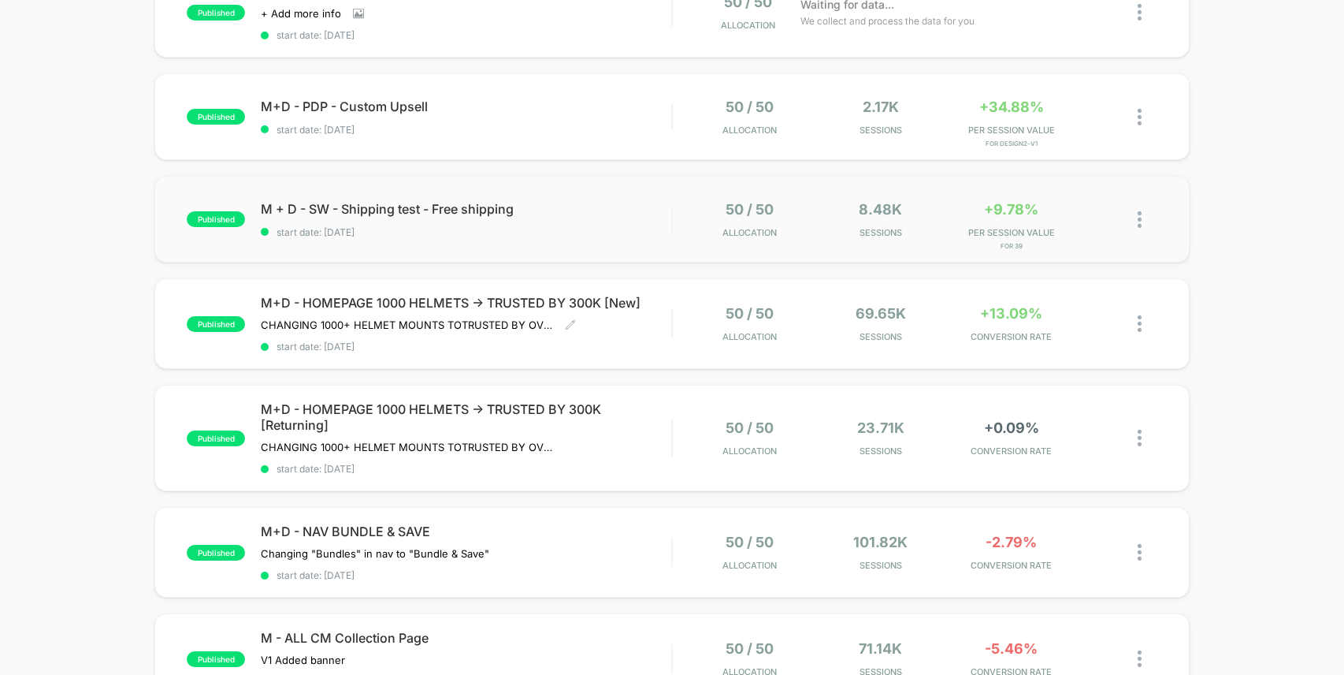
scroll to position [363, 0]
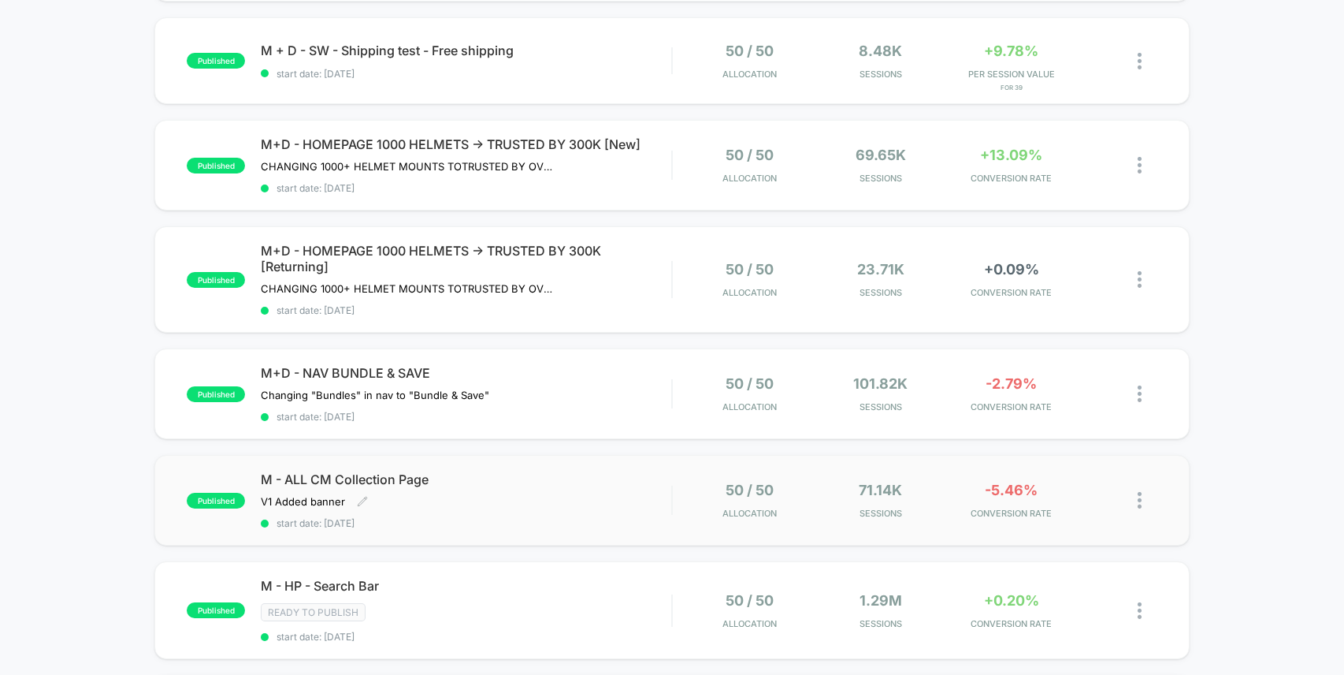
click at [586, 490] on div "M - ALL CM Collection Page V1 Added banner Click to edit experience details V1 …" at bounding box center [466, 500] width 411 height 58
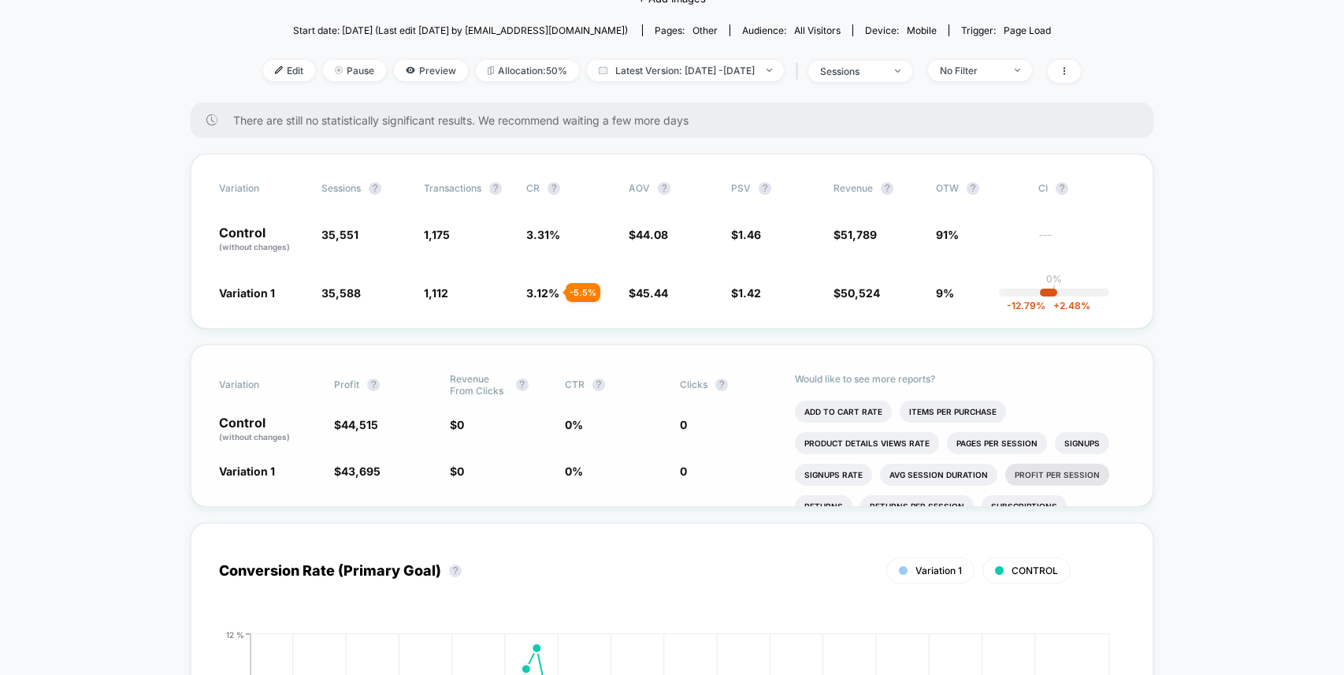
click at [1022, 470] on li "Profit Per Session" at bounding box center [1058, 474] width 104 height 22
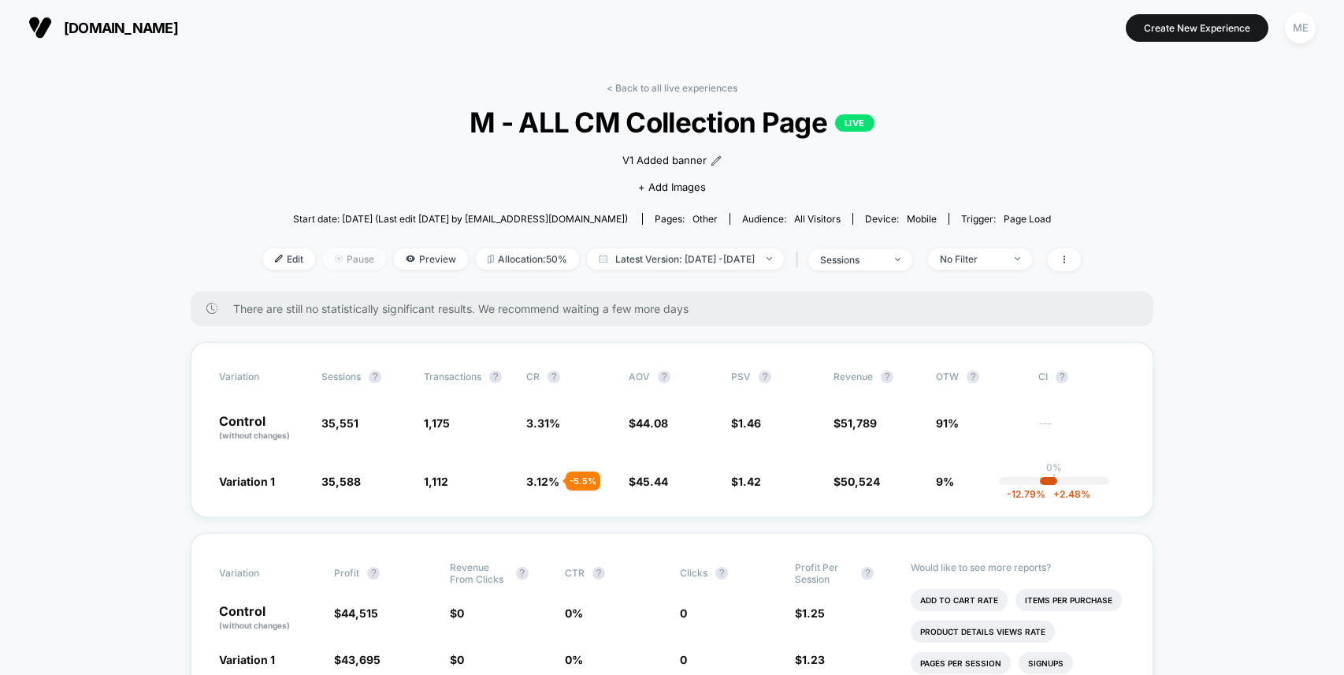
click at [336, 262] on span "Pause" at bounding box center [354, 258] width 63 height 21
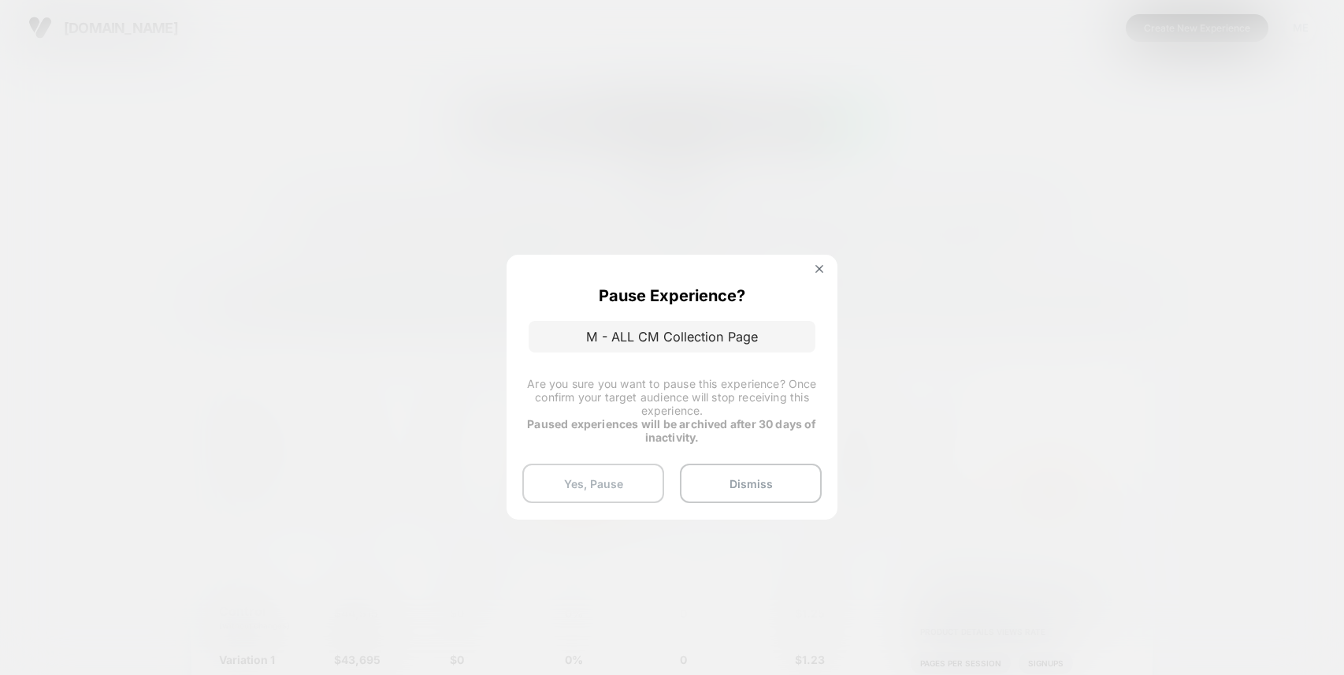
click at [612, 482] on button "Yes, Pause" at bounding box center [593, 482] width 142 height 39
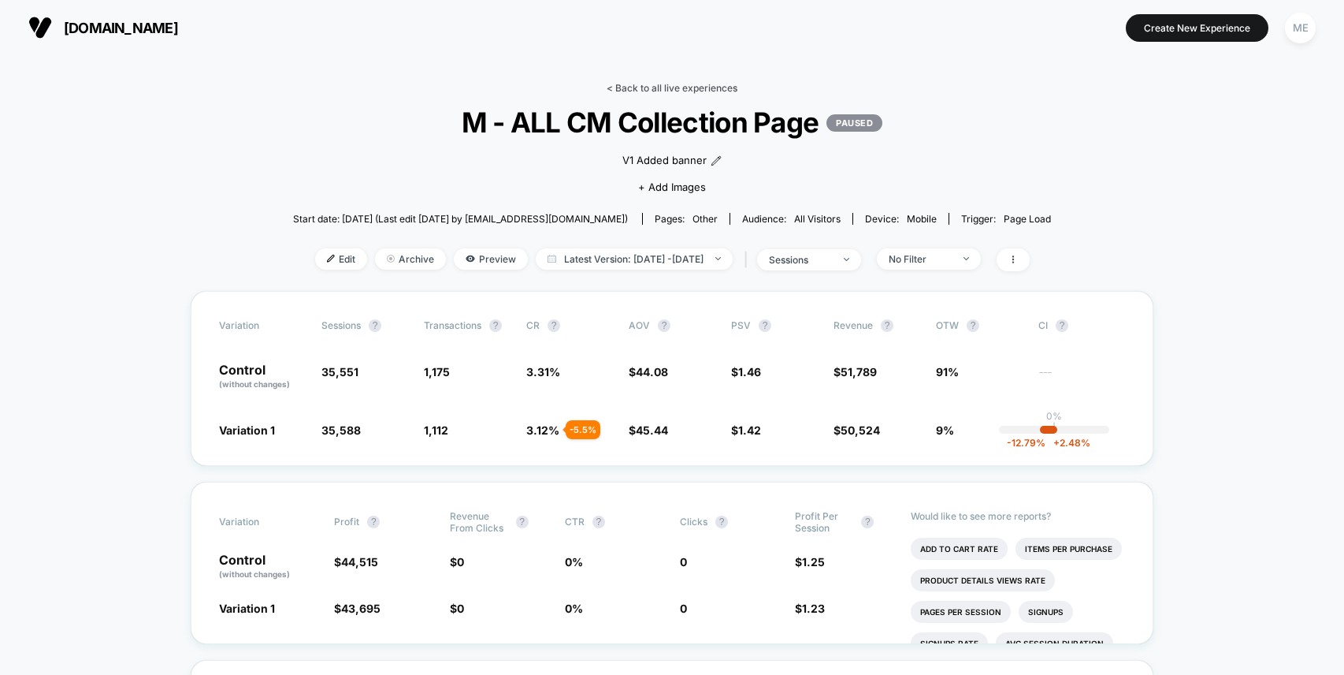
click at [658, 84] on link "< Back to all live experiences" at bounding box center [672, 88] width 131 height 12
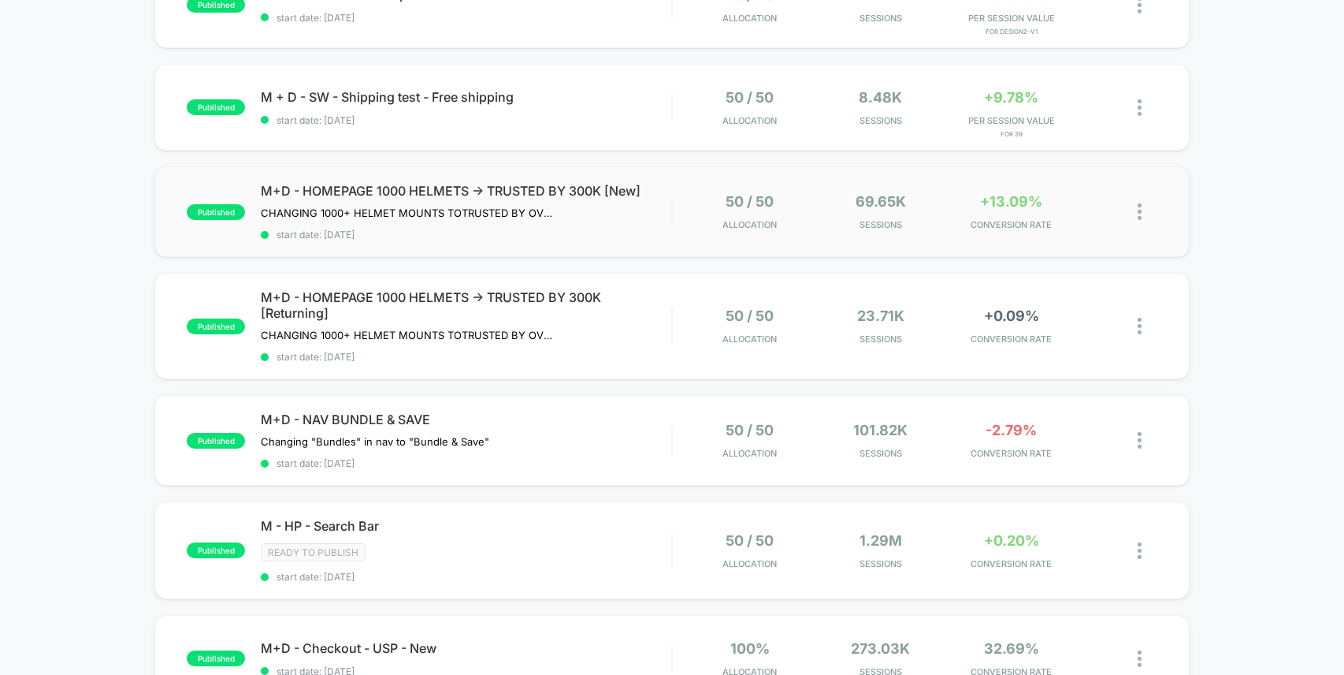
scroll to position [379, 0]
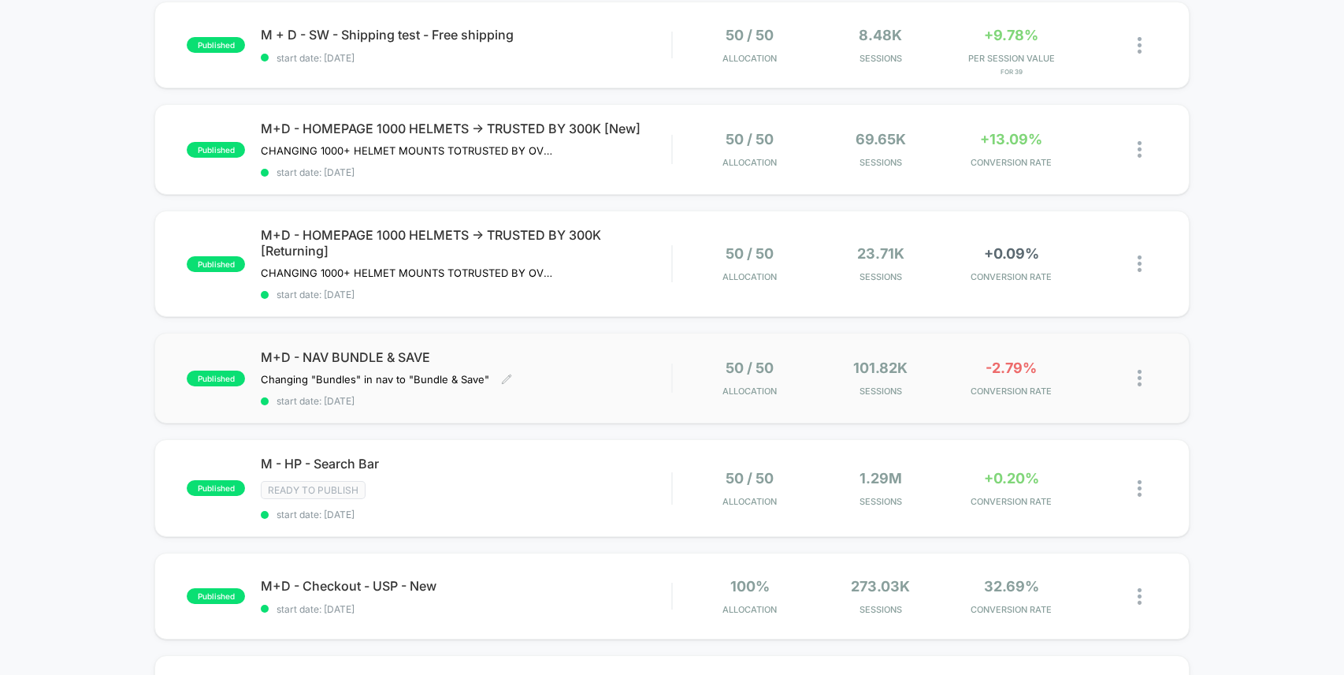
click at [625, 366] on div "M+D - NAV BUNDLE & SAVE Changing "Bundles" in nav to "Bundle & Save" Click to e…" at bounding box center [466, 378] width 411 height 58
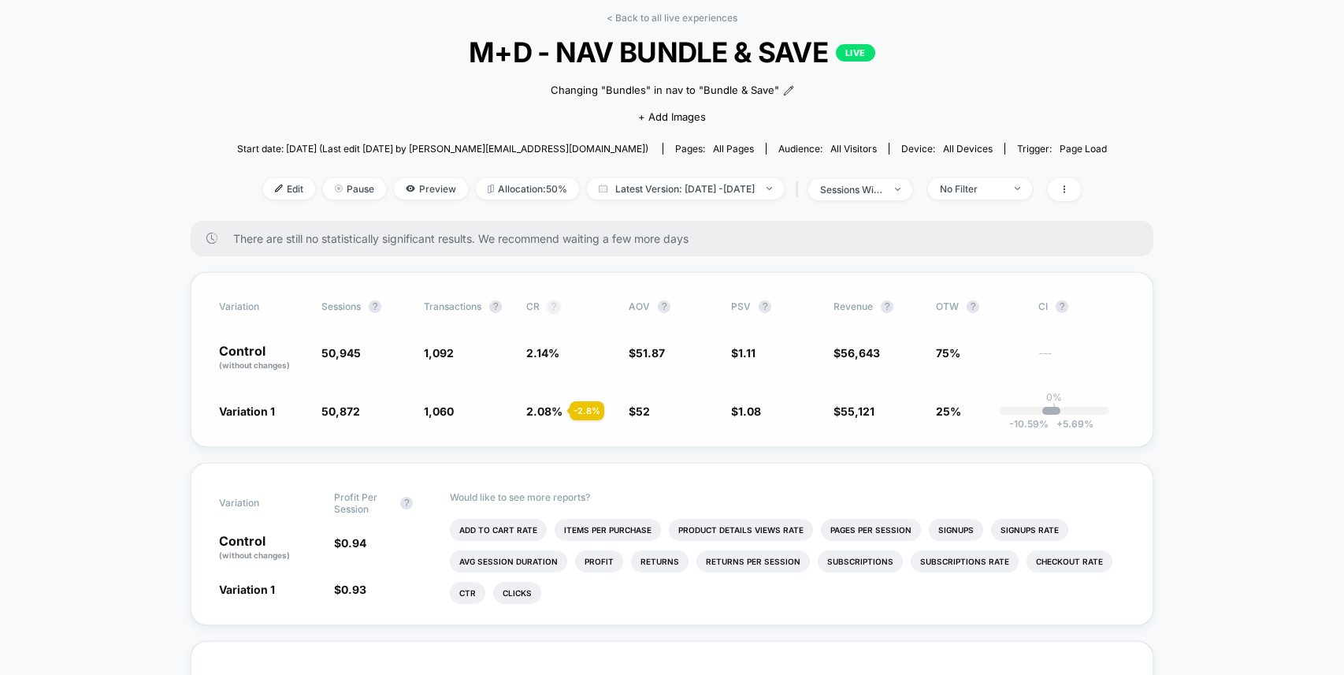
scroll to position [68, 0]
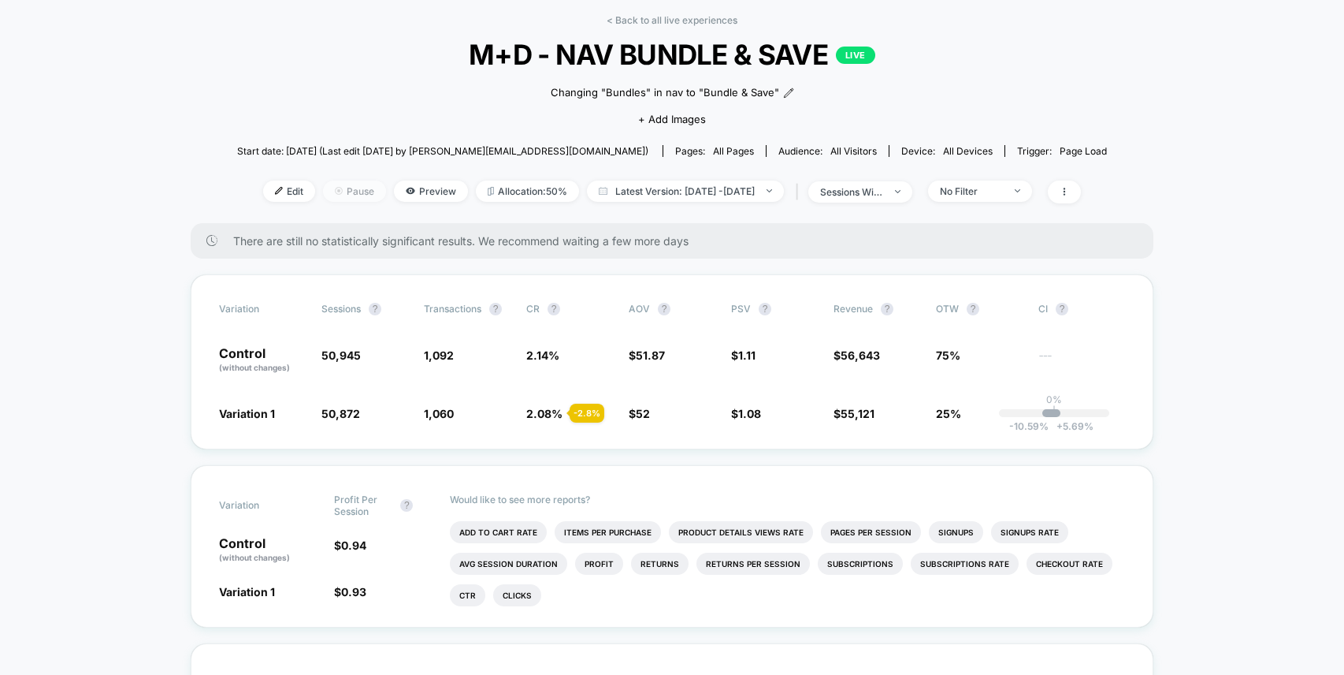
click at [334, 188] on span "Pause" at bounding box center [354, 190] width 63 height 21
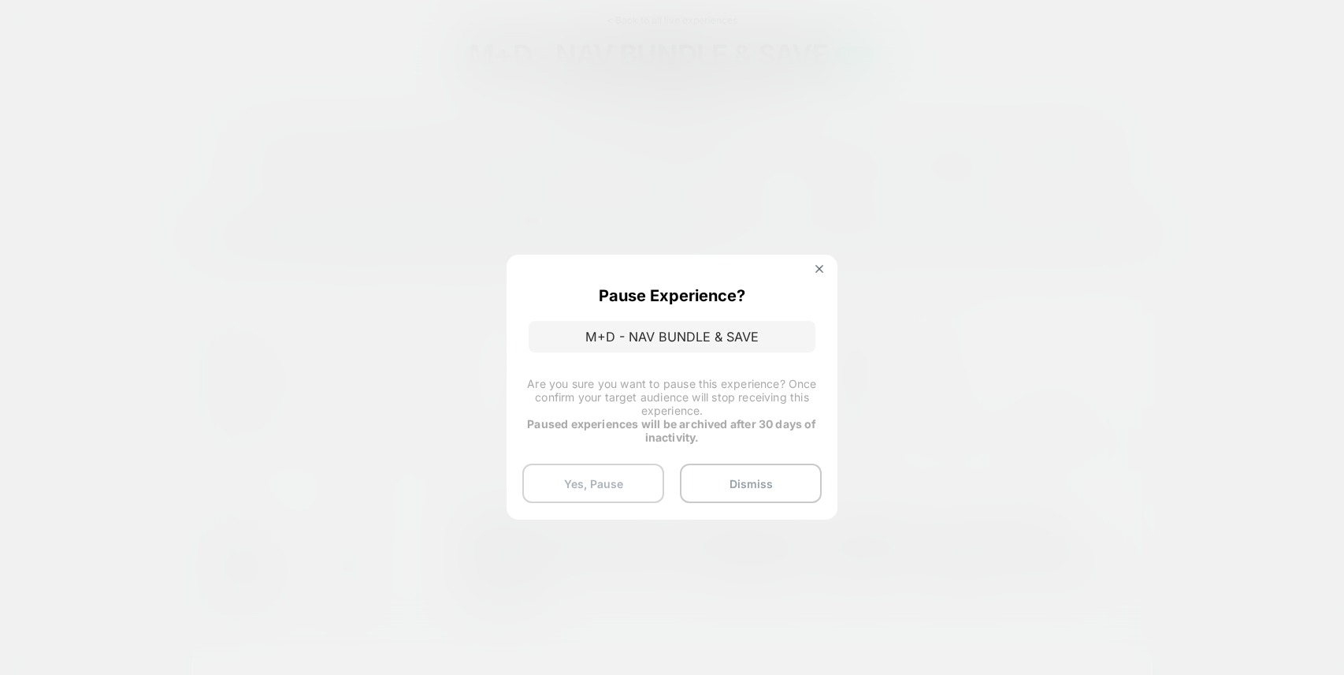
click at [617, 479] on button "Yes, Pause" at bounding box center [593, 482] width 142 height 39
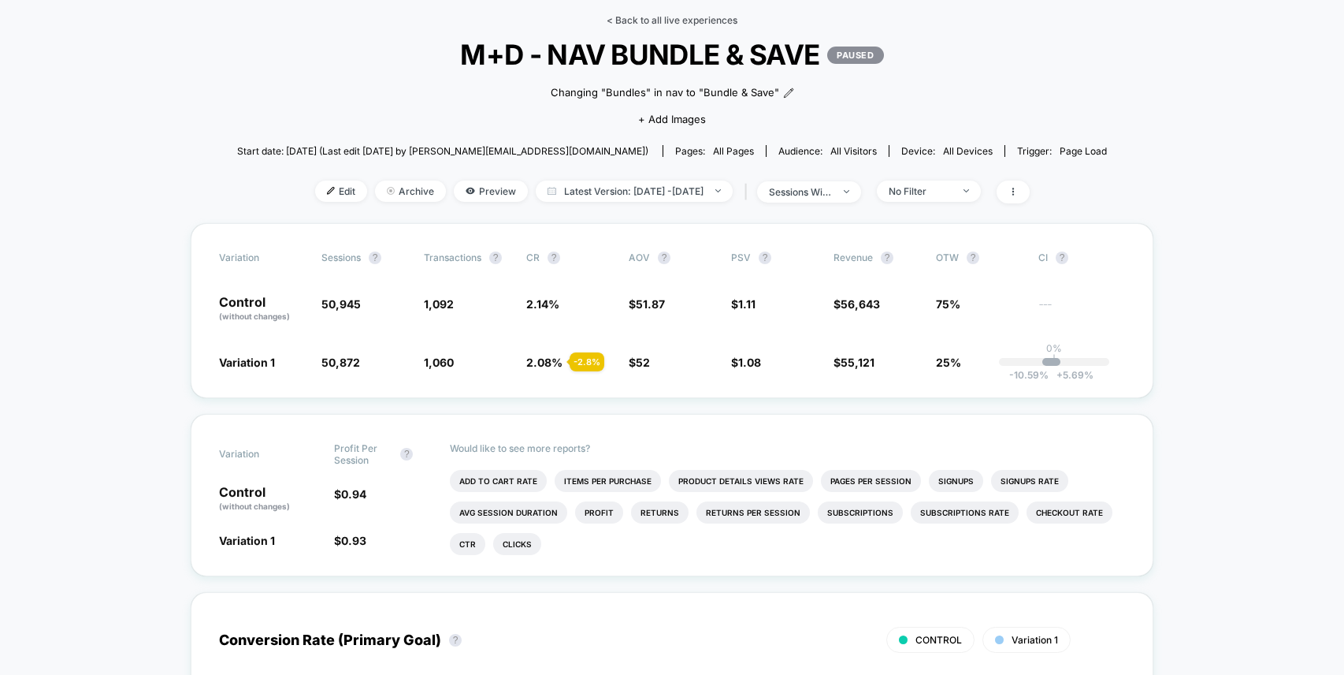
click at [643, 20] on link "< Back to all live experiences" at bounding box center [672, 20] width 131 height 12
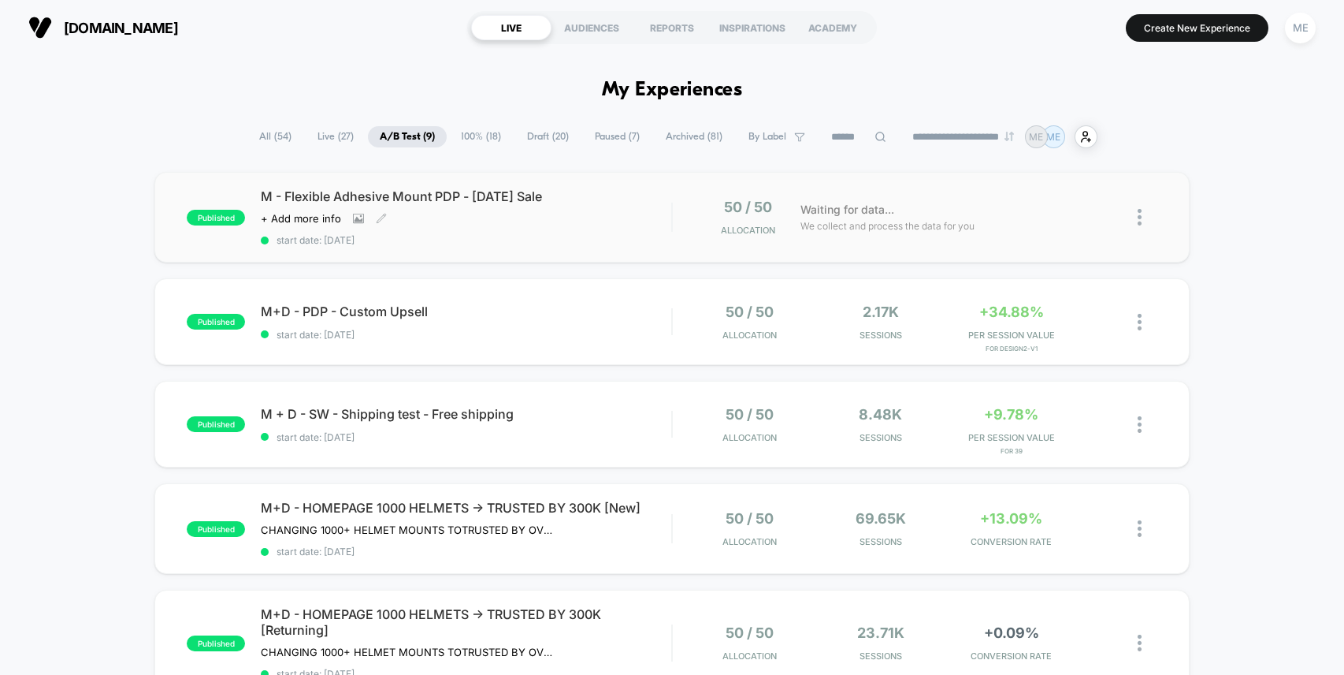
click at [630, 219] on div "M - Flexible Adhesive Mount PDP - Labor Day Sale Click to view images Click to …" at bounding box center [466, 217] width 411 height 58
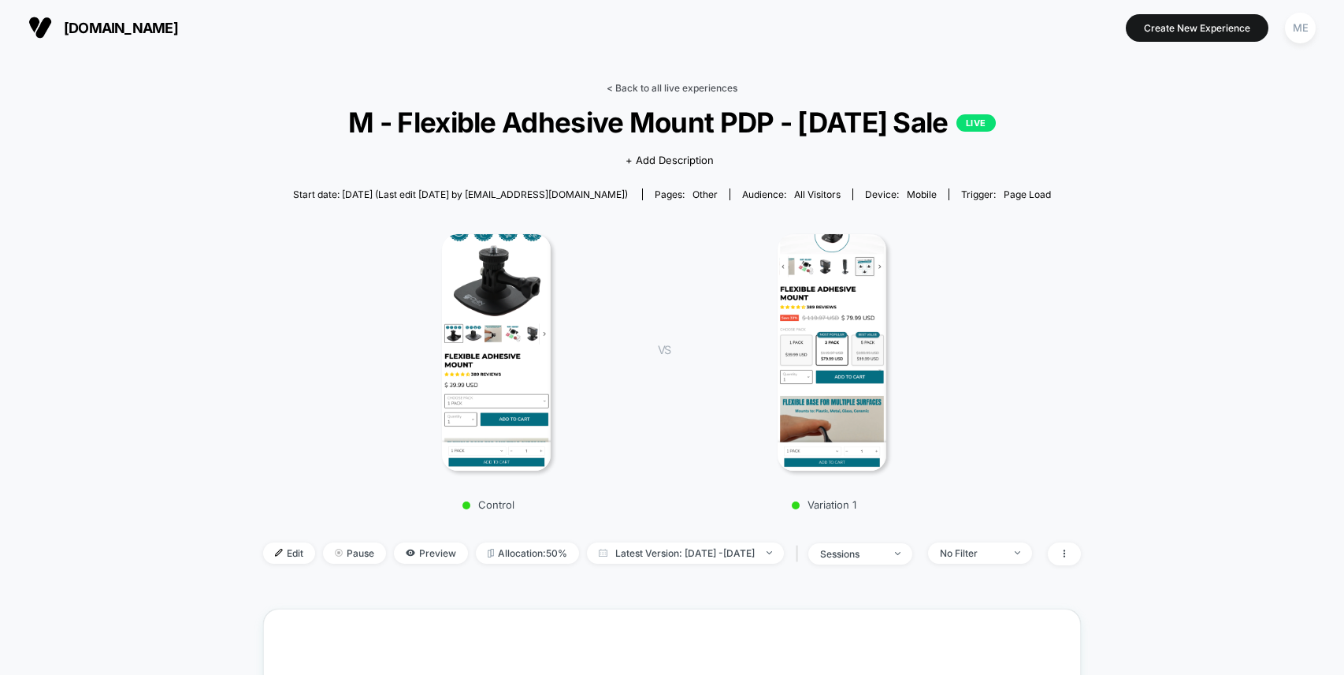
click at [641, 87] on link "< Back to all live experiences" at bounding box center [672, 88] width 131 height 12
